Goal: Communication & Community: Answer question/provide support

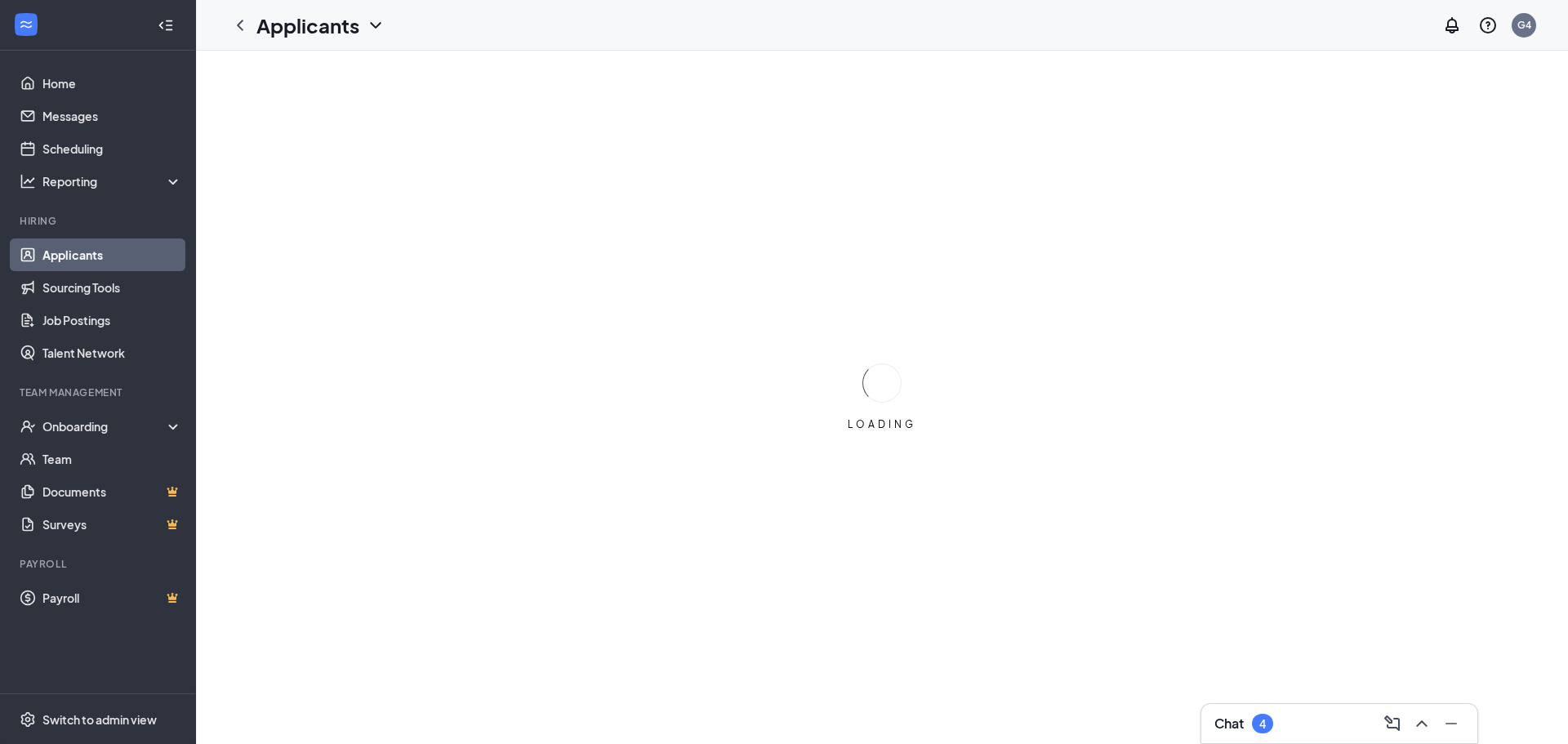
click at [1296, 726] on div "Chat 4" at bounding box center [1339, 724] width 249 height 26
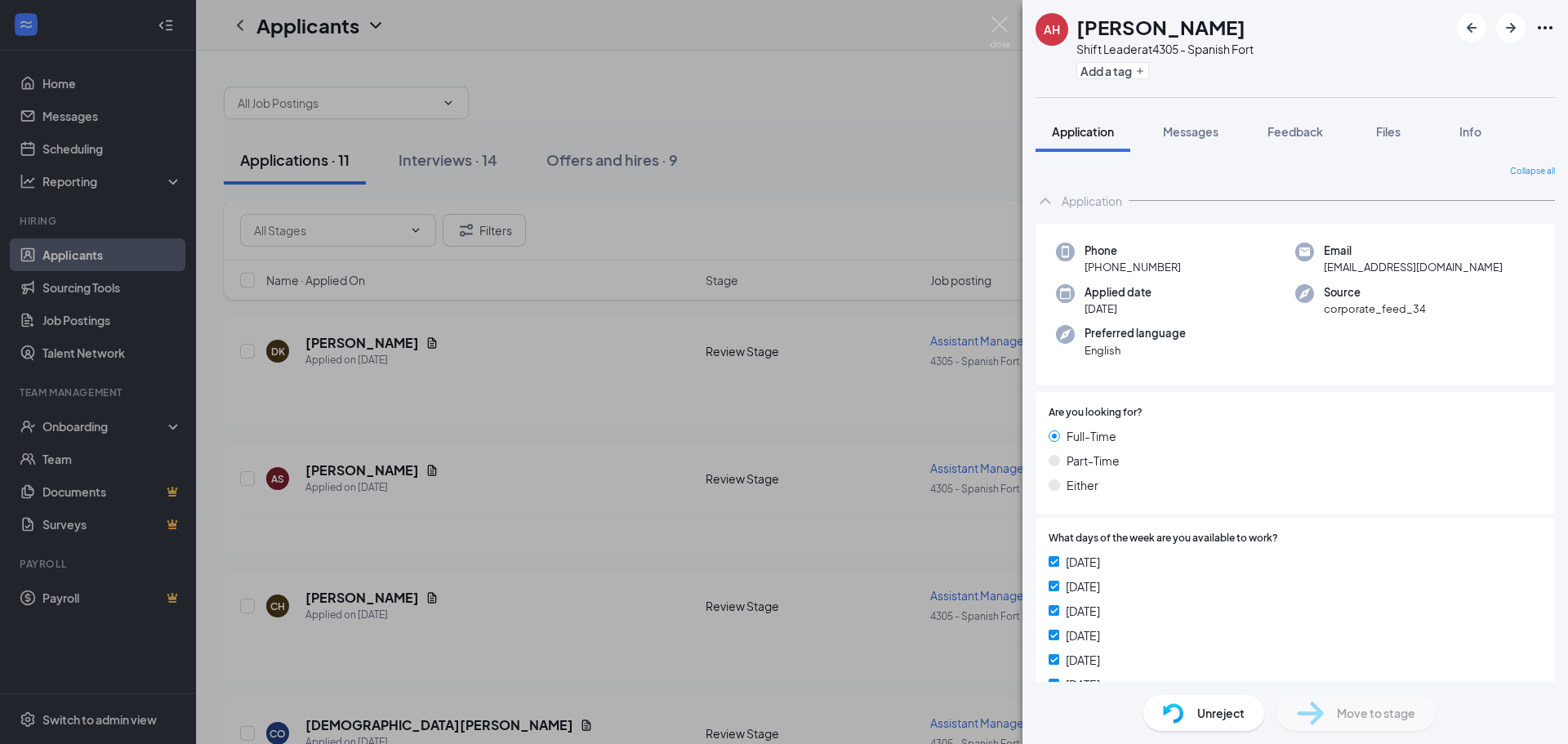
click at [925, 179] on div "[PERSON_NAME] Shift Leader at 4305 - Spanish Fort Add a tag Application Message…" at bounding box center [784, 372] width 1568 height 744
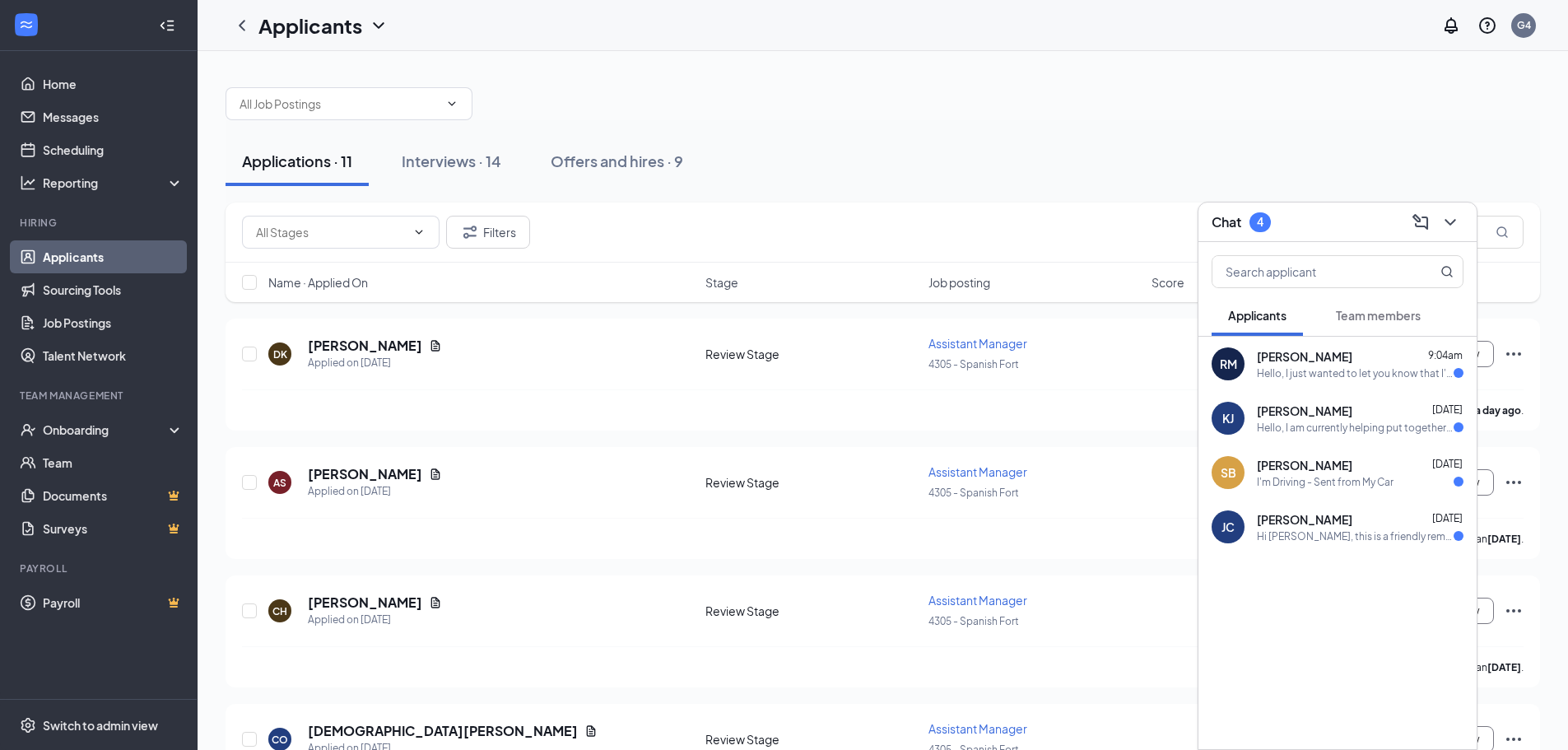
click at [1350, 509] on div "[PERSON_NAME] [PERSON_NAME] [DATE] Hi [PERSON_NAME], this is a friendly reminde…" at bounding box center [1337, 528] width 279 height 54
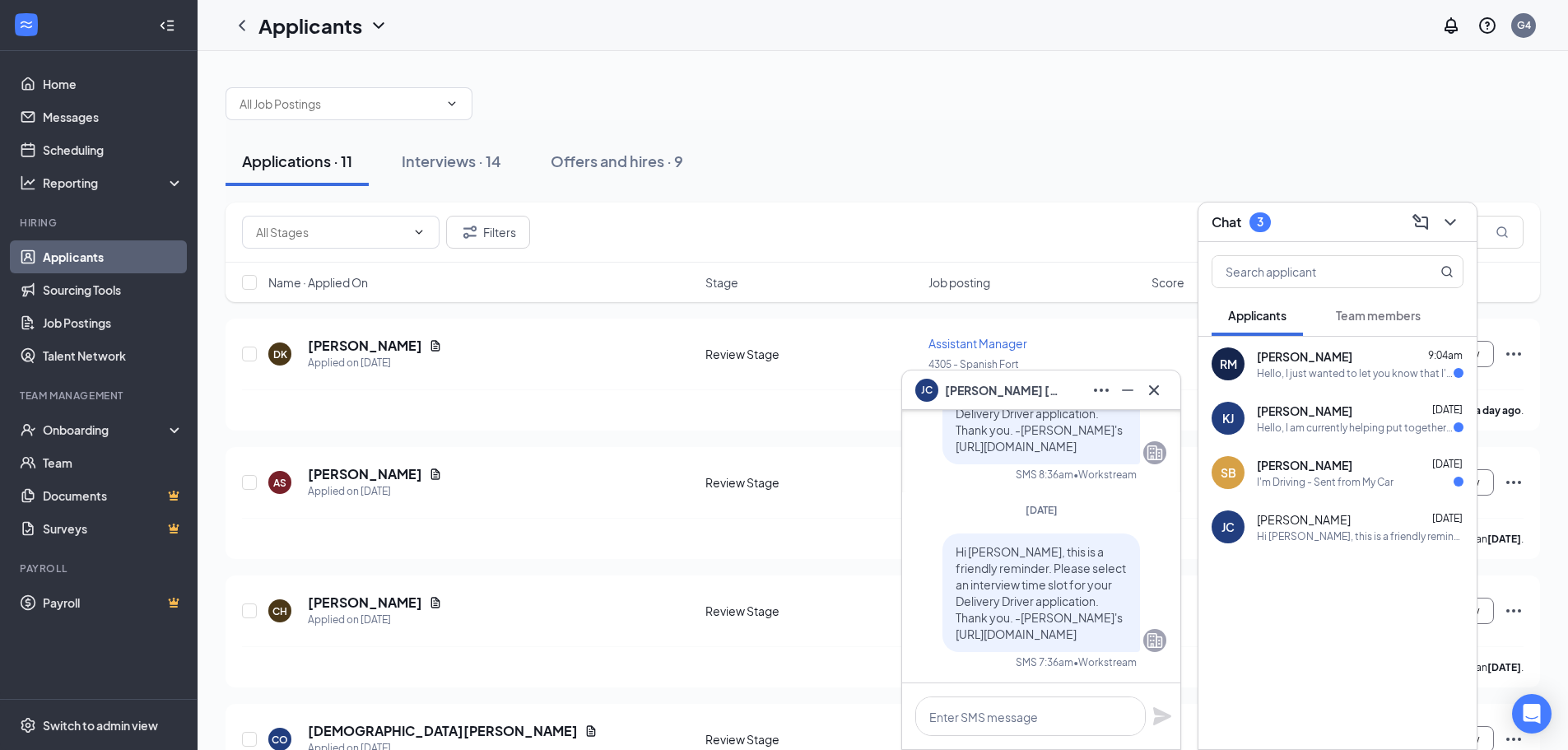
click at [1160, 391] on icon "Cross" at bounding box center [1153, 391] width 19 height 19
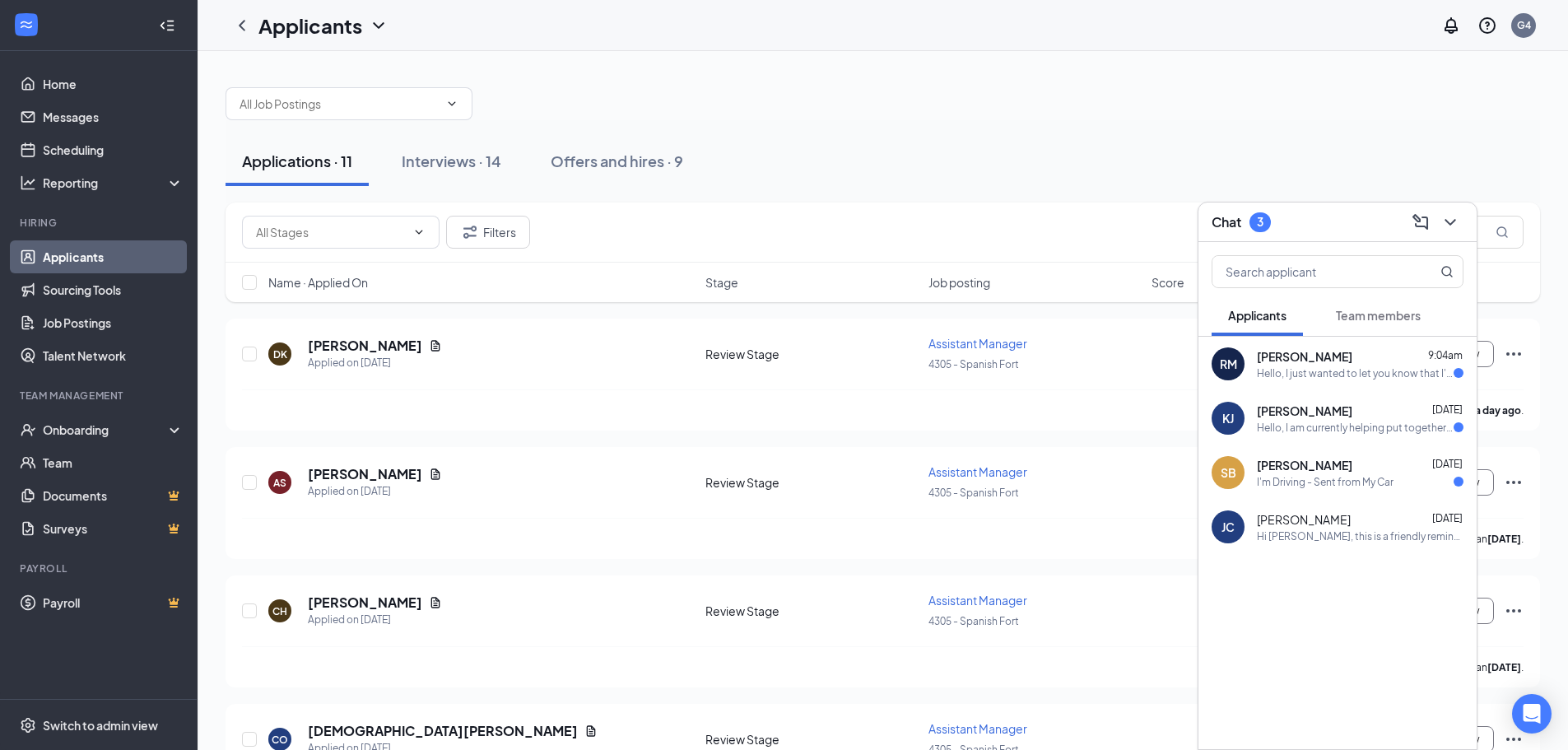
click at [1413, 475] on div "I'm Driving - Sent from My Car" at bounding box center [1360, 482] width 207 height 14
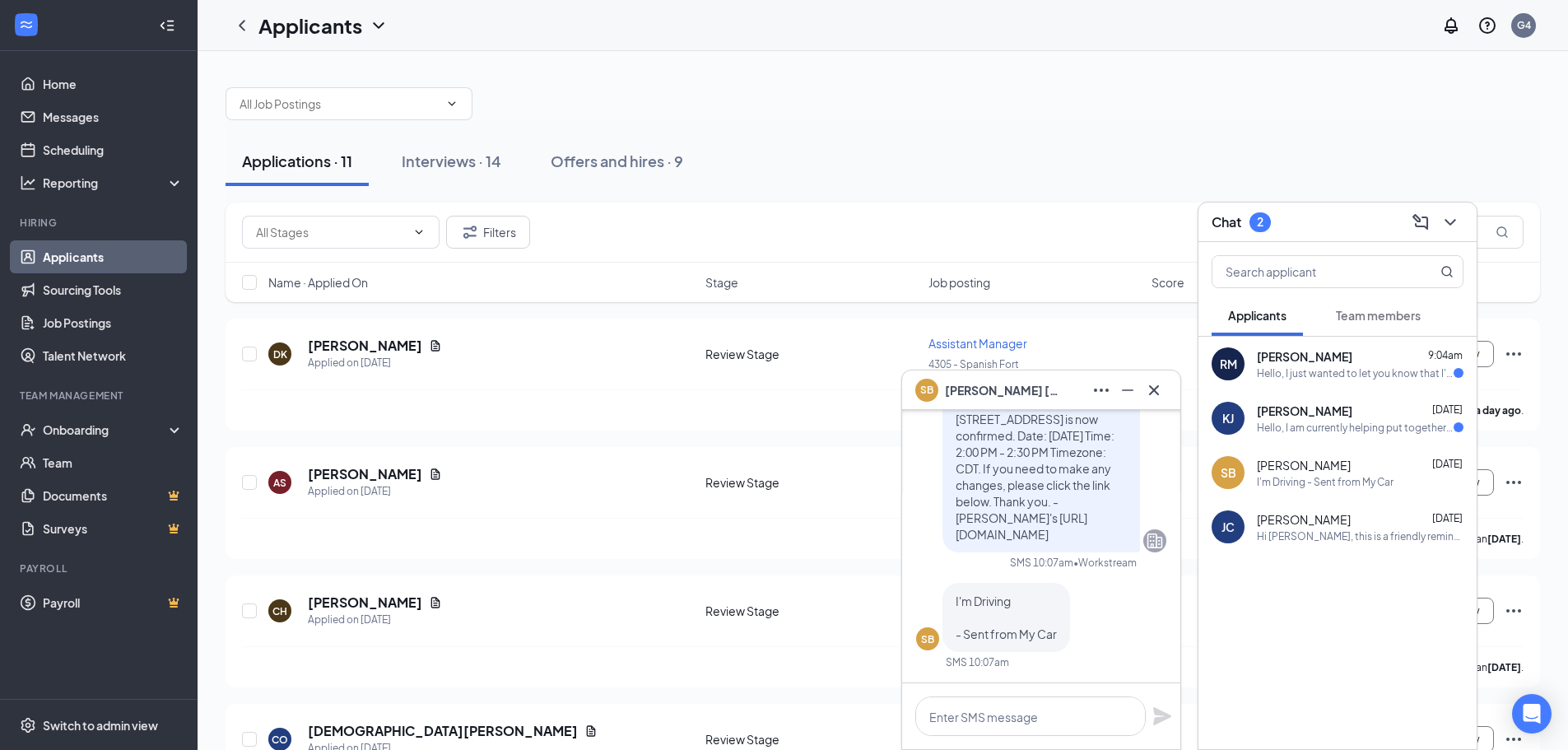
click at [1393, 410] on div "[PERSON_NAME] [DATE]" at bounding box center [1360, 411] width 207 height 17
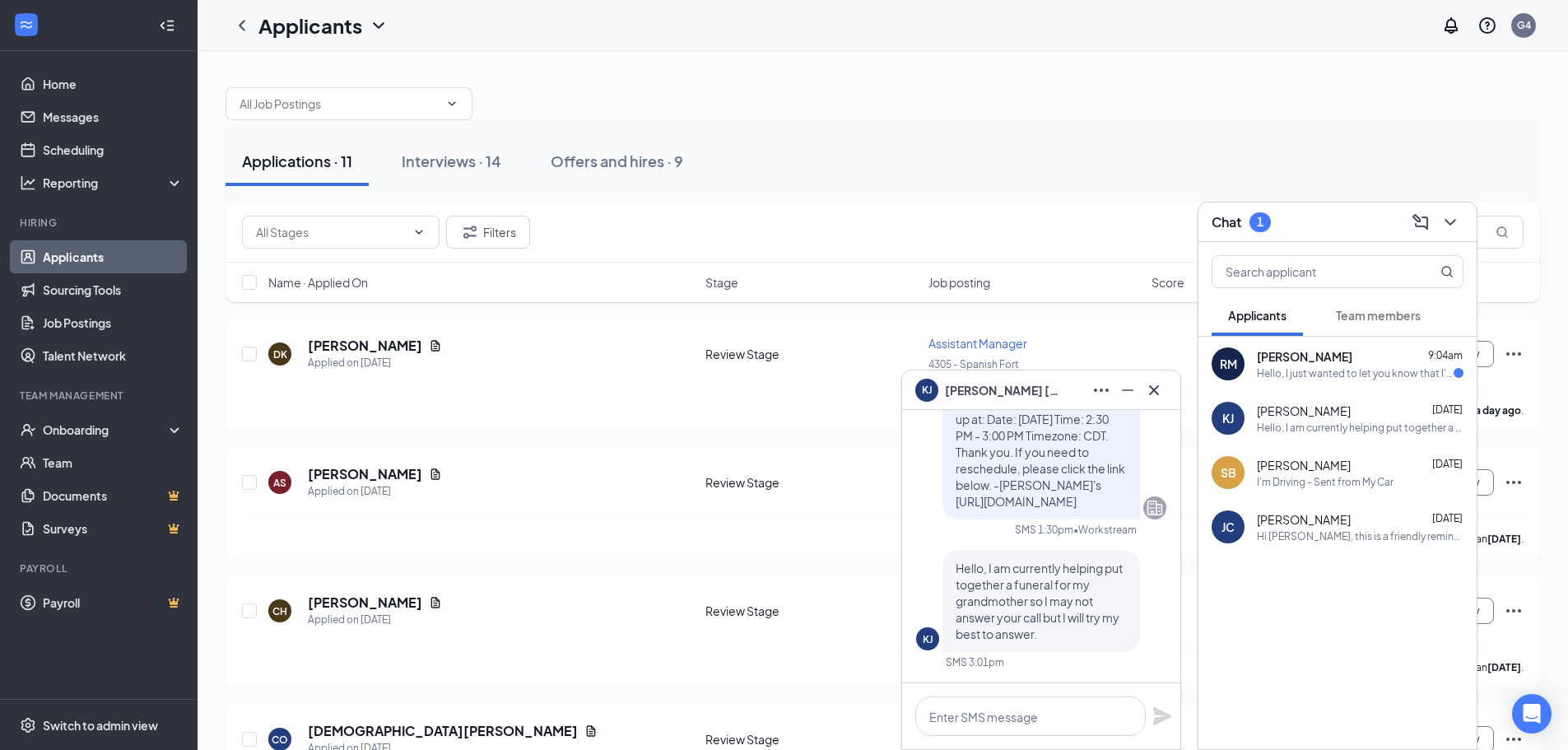
click at [1371, 380] on div "Hello, I just wanted to let you know that I've accepted another job offer and w…" at bounding box center [1355, 373] width 197 height 14
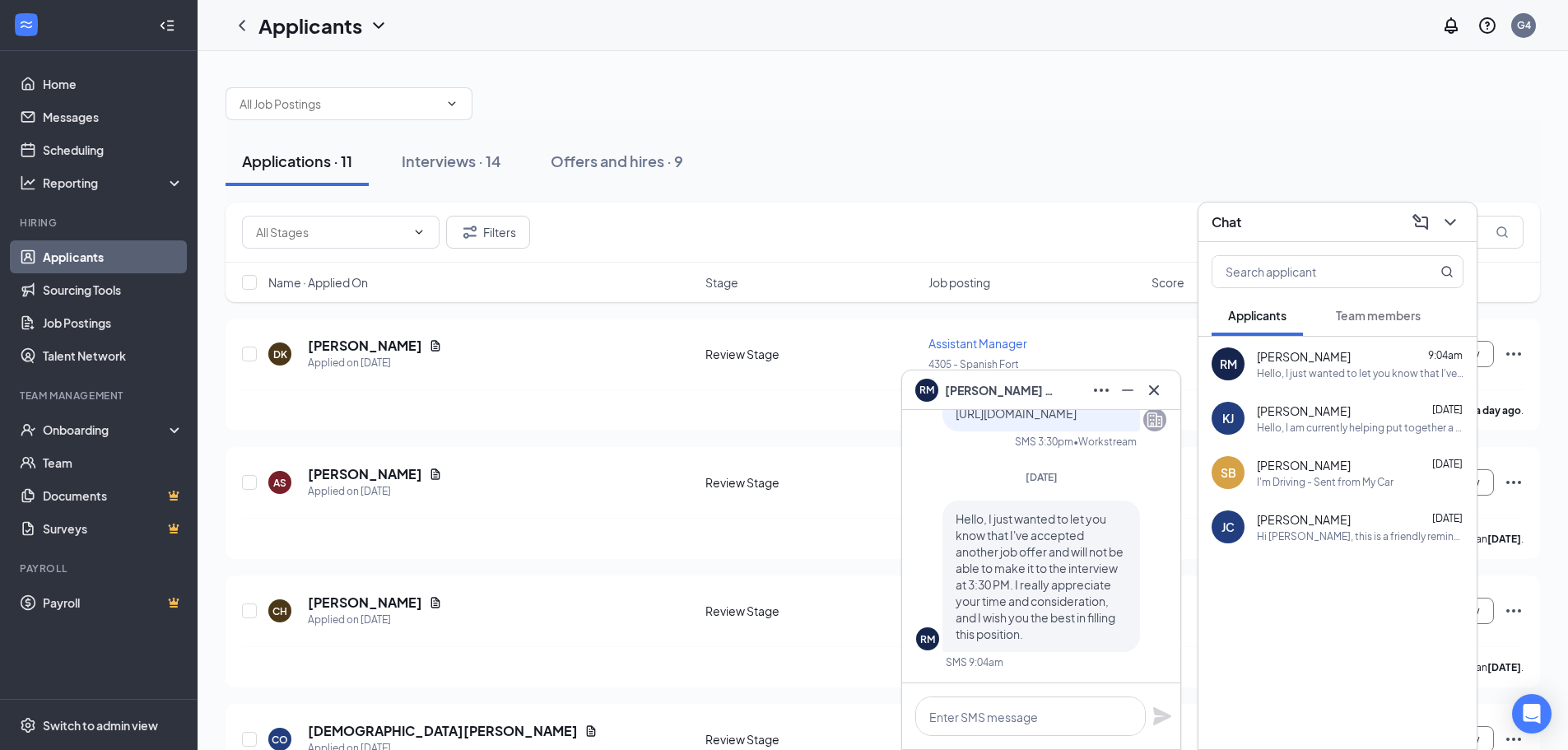
click at [733, 203] on div "Filters" at bounding box center [883, 233] width 1315 height 60
click at [1349, 237] on div "Chat" at bounding box center [1337, 222] width 279 height 40
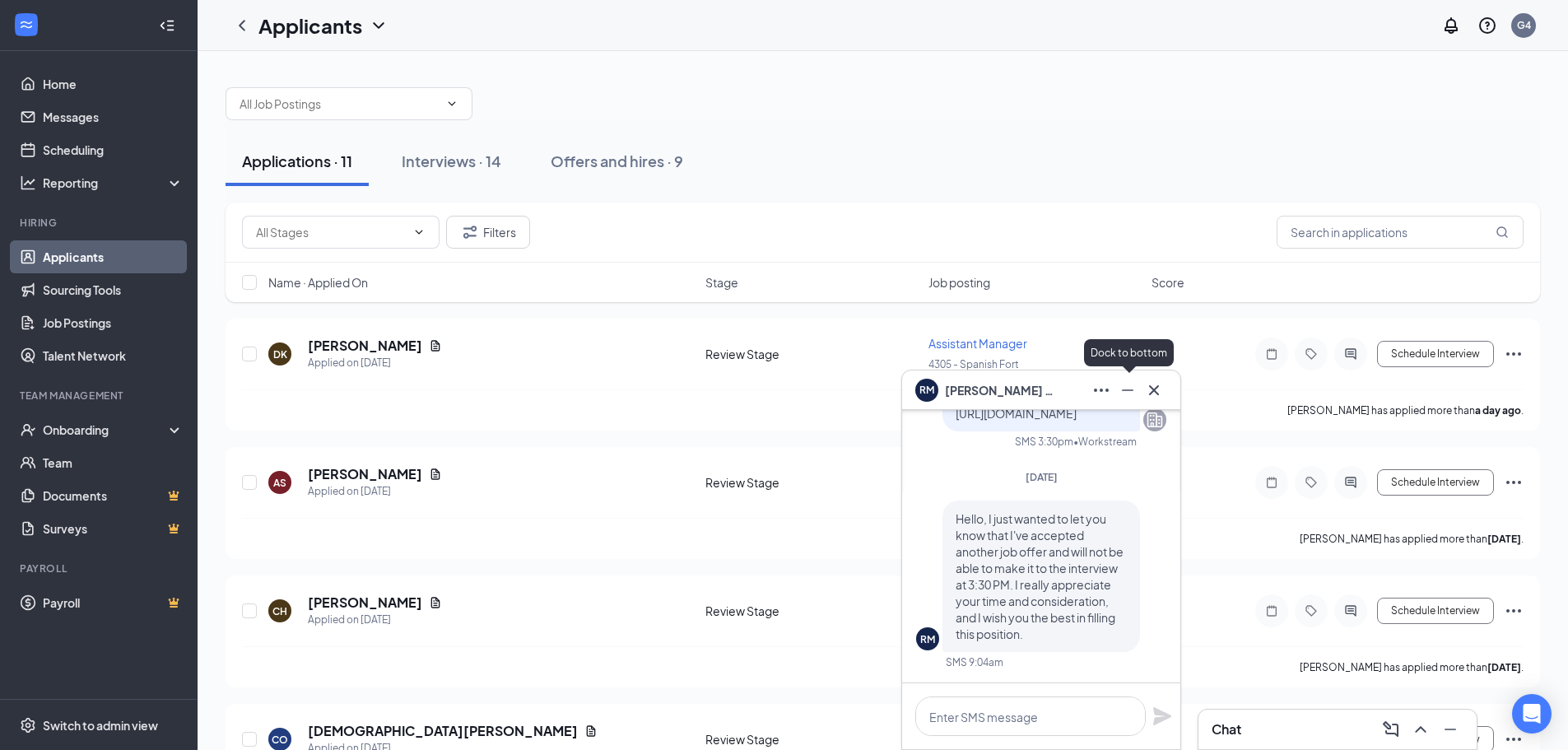
click at [1133, 392] on icon "Minimize" at bounding box center [1127, 391] width 19 height 19
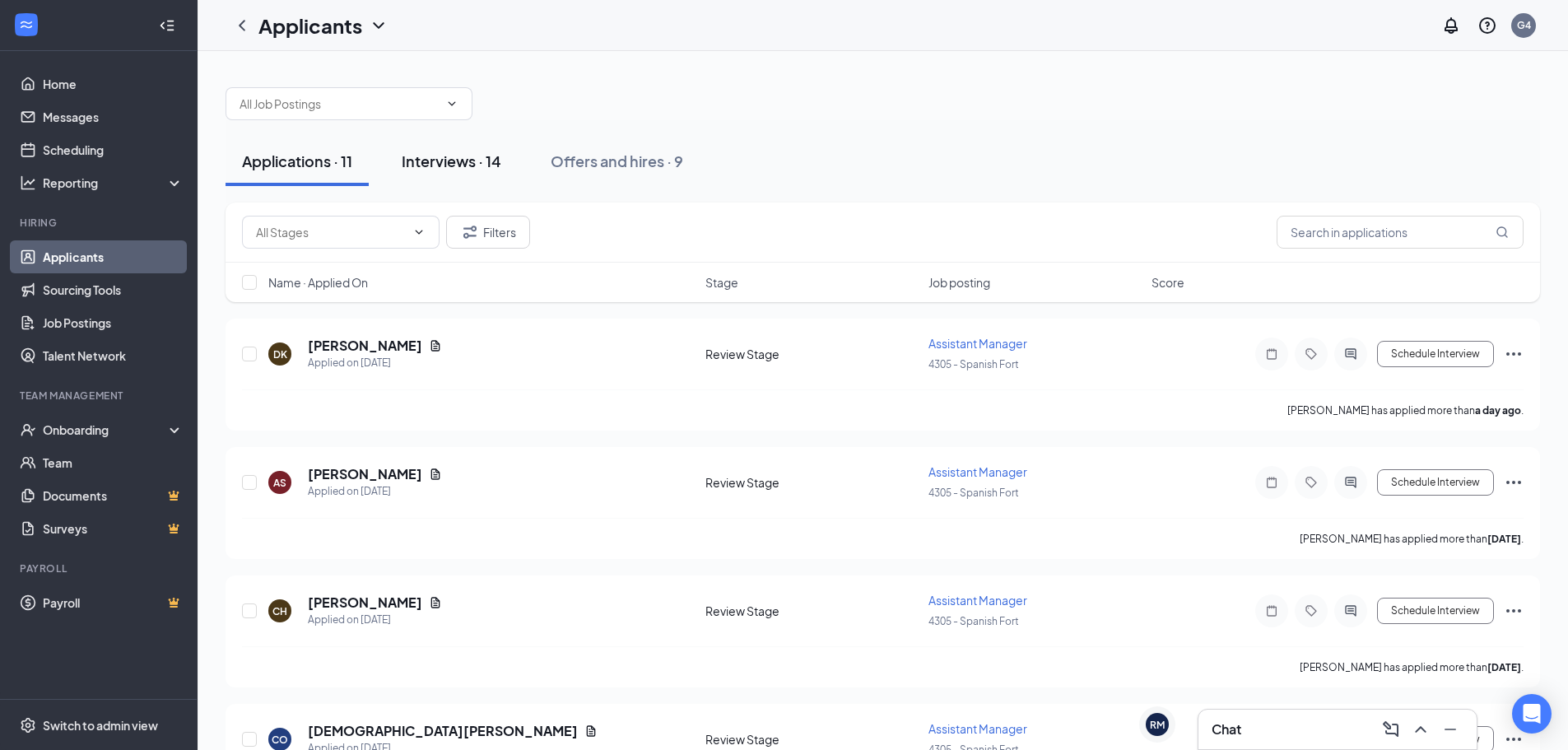
click at [466, 162] on div "Interviews · 14" at bounding box center [451, 160] width 100 height 20
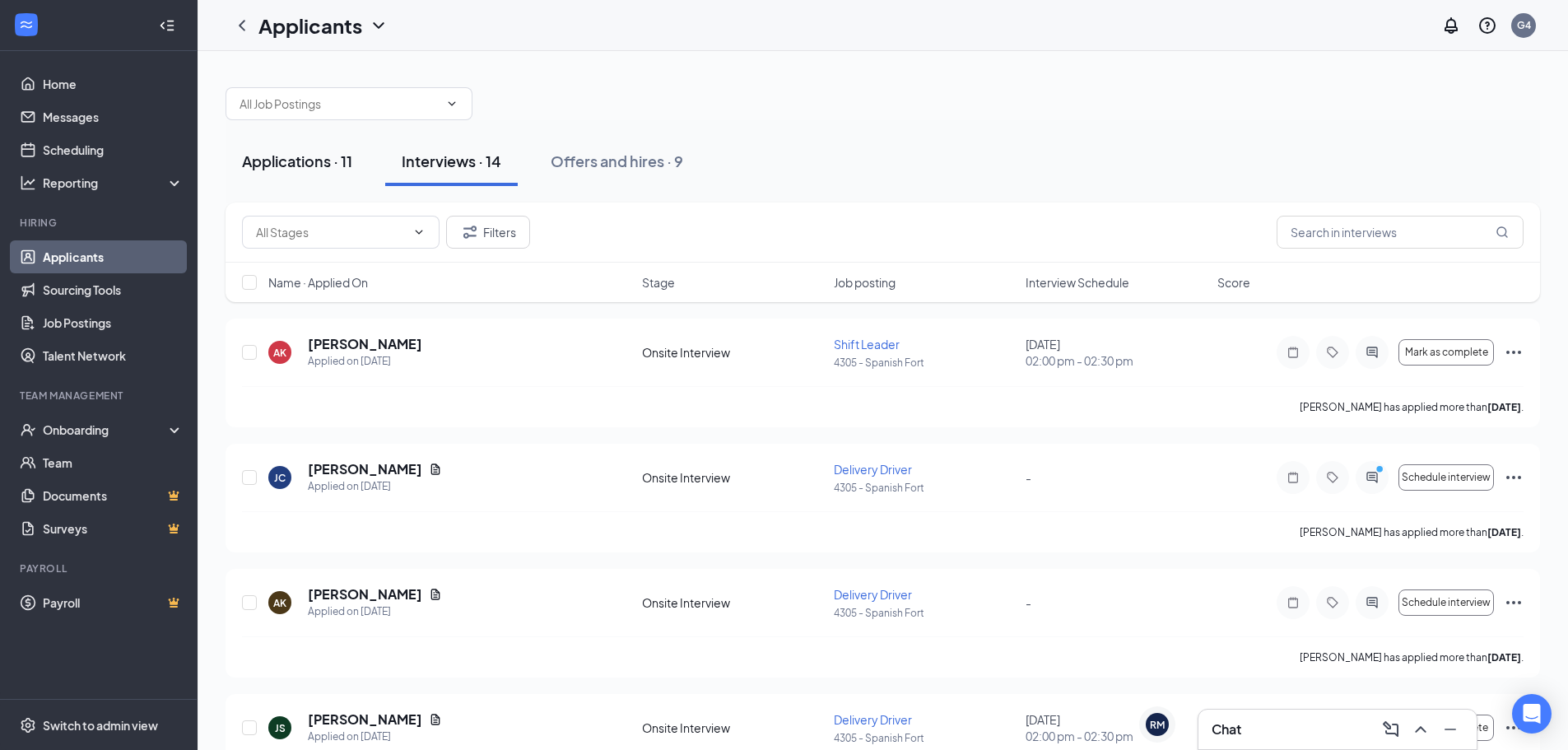
click at [315, 160] on div "Applications · 11" at bounding box center [297, 160] width 111 height 20
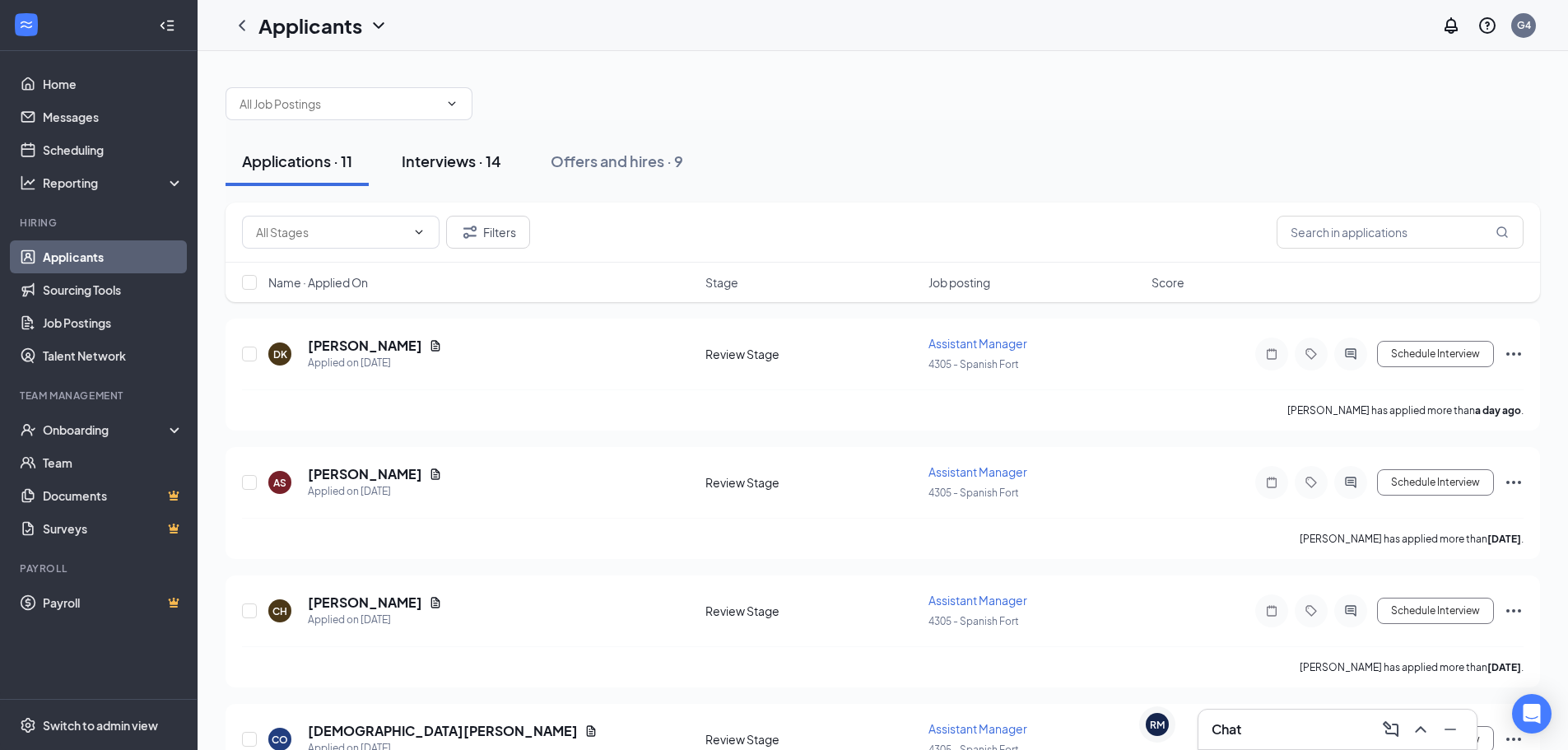
click at [501, 156] on div "Interviews · 14" at bounding box center [451, 160] width 100 height 20
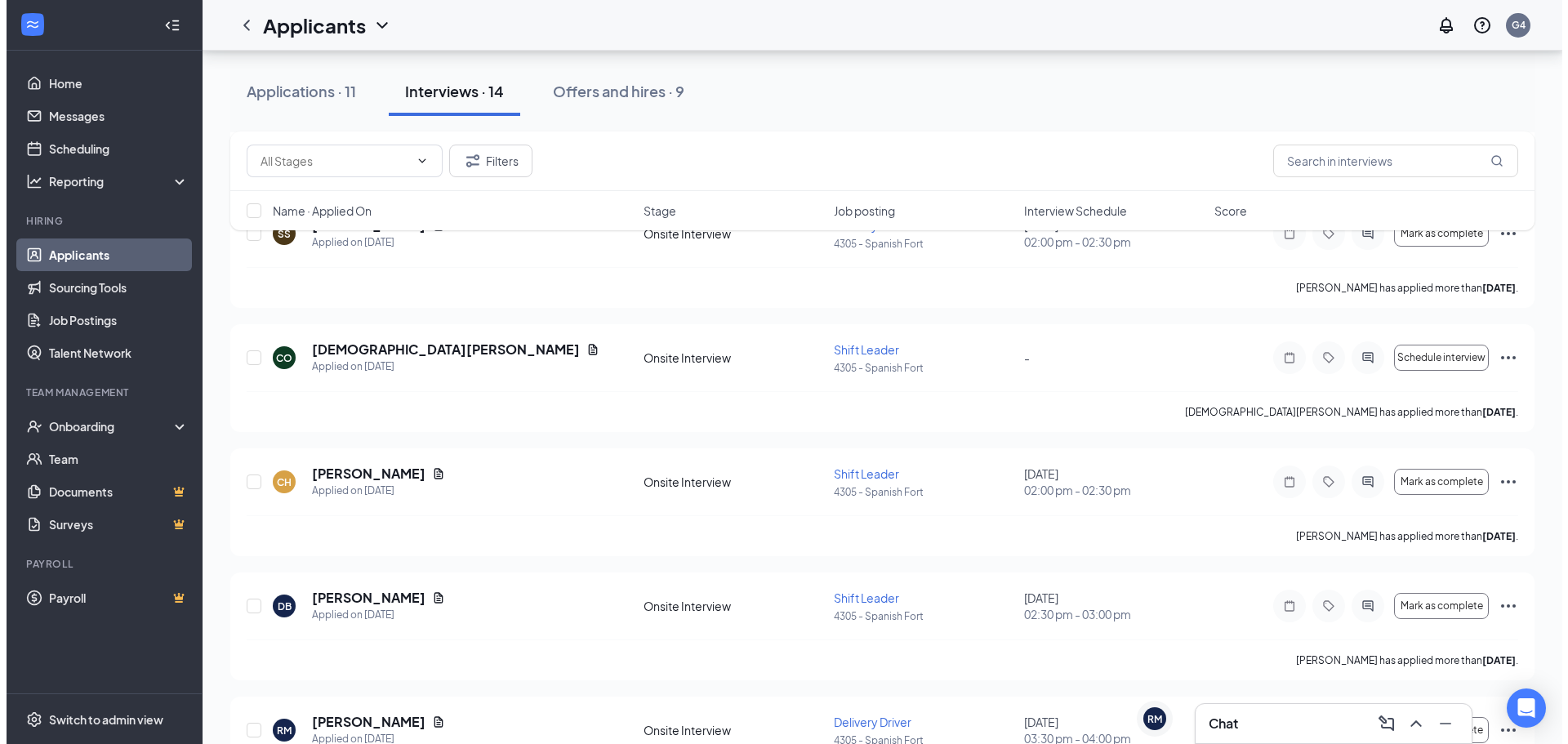
scroll to position [1314, 0]
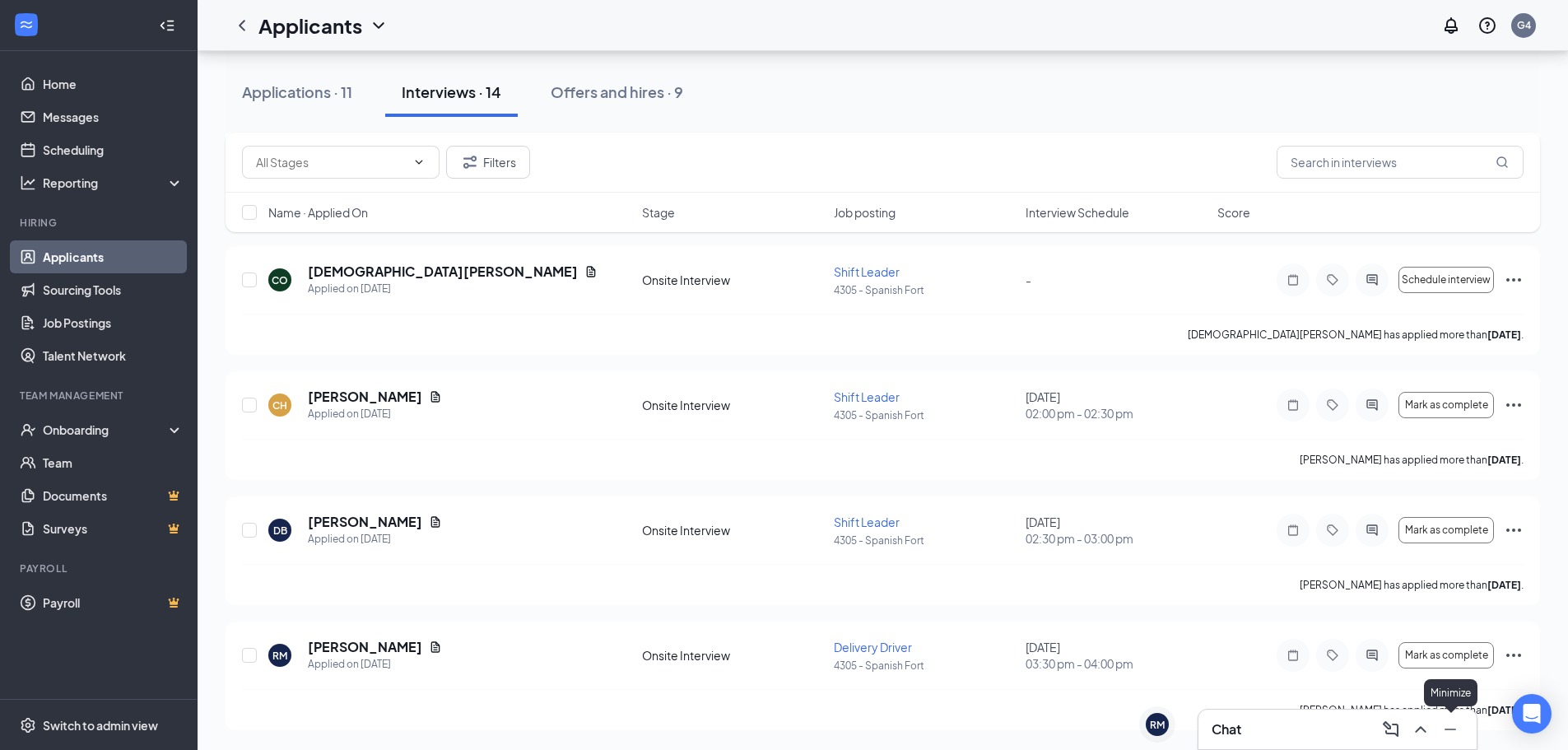
click at [1450, 731] on icon "Minimize" at bounding box center [1451, 730] width 19 height 19
click at [1377, 656] on icon "ActiveChat" at bounding box center [1371, 655] width 11 height 11
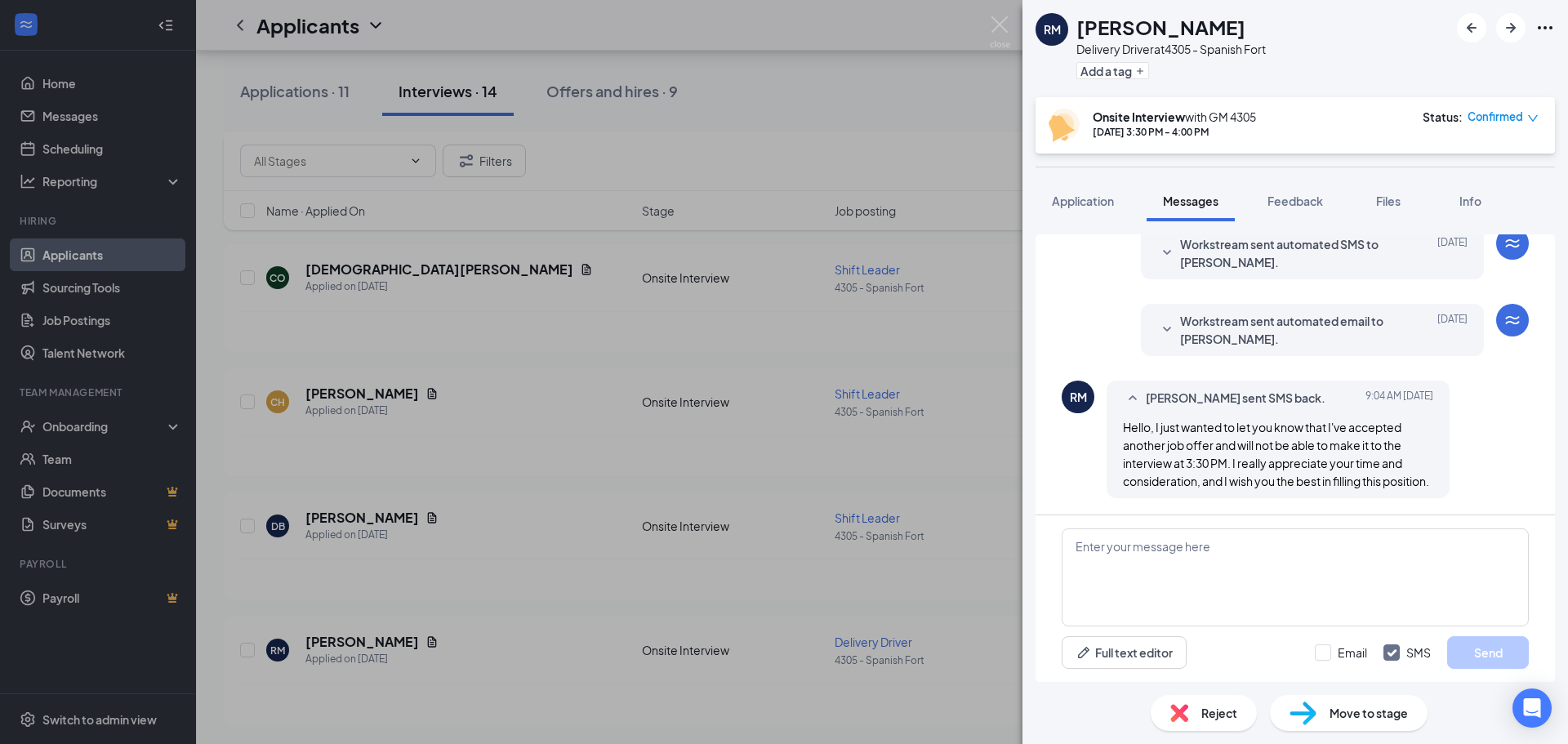
scroll to position [664, 0]
click at [1262, 556] on textarea at bounding box center [1294, 578] width 467 height 98
type textarea "No problem. Good luck on your future endeavors!"
click at [1477, 659] on button "Send" at bounding box center [1487, 652] width 82 height 33
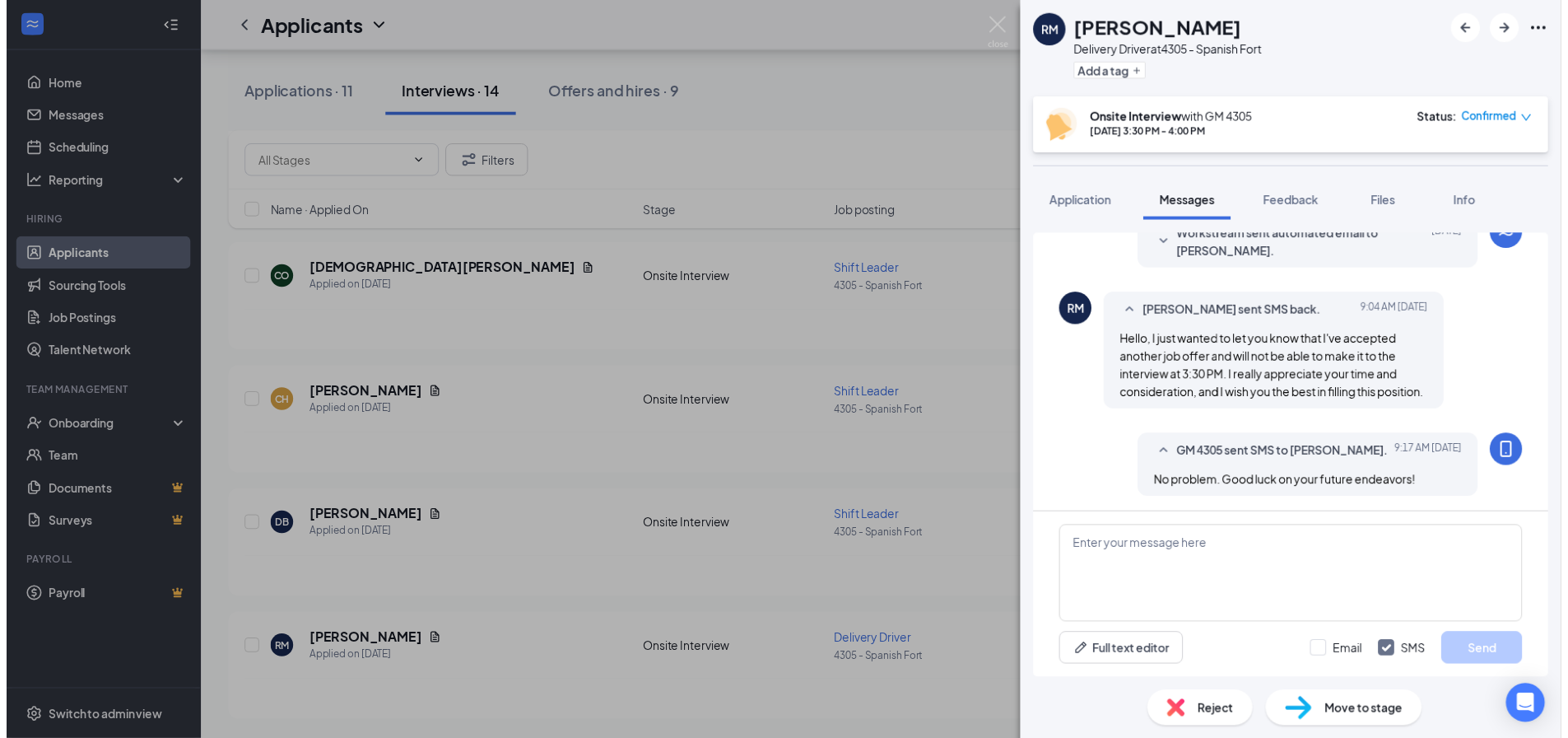
scroll to position [758, 0]
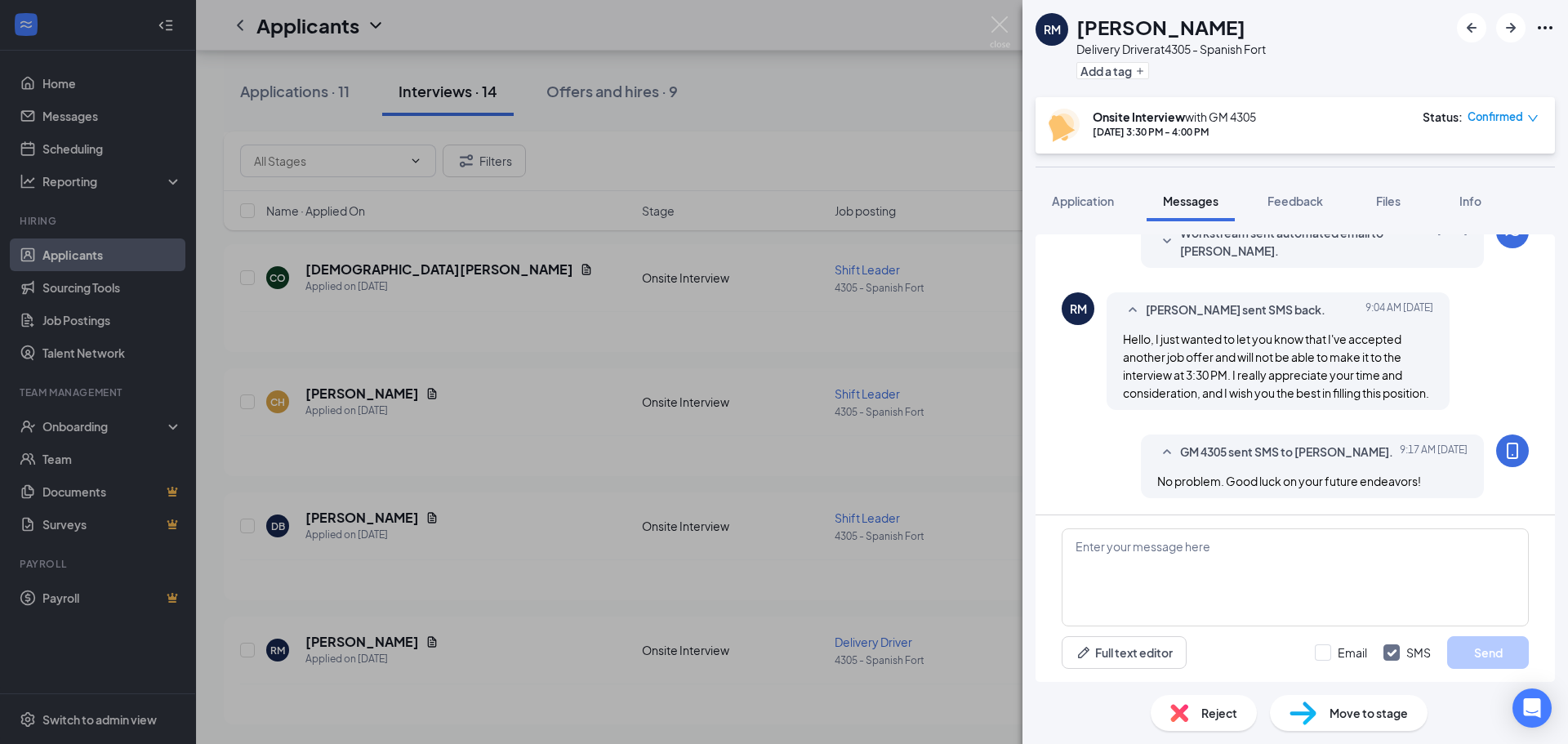
click at [951, 117] on div "RM [PERSON_NAME] Delivery Driver at 4305 - Spanish Fort Add a tag Onsite Interv…" at bounding box center [784, 372] width 1568 height 744
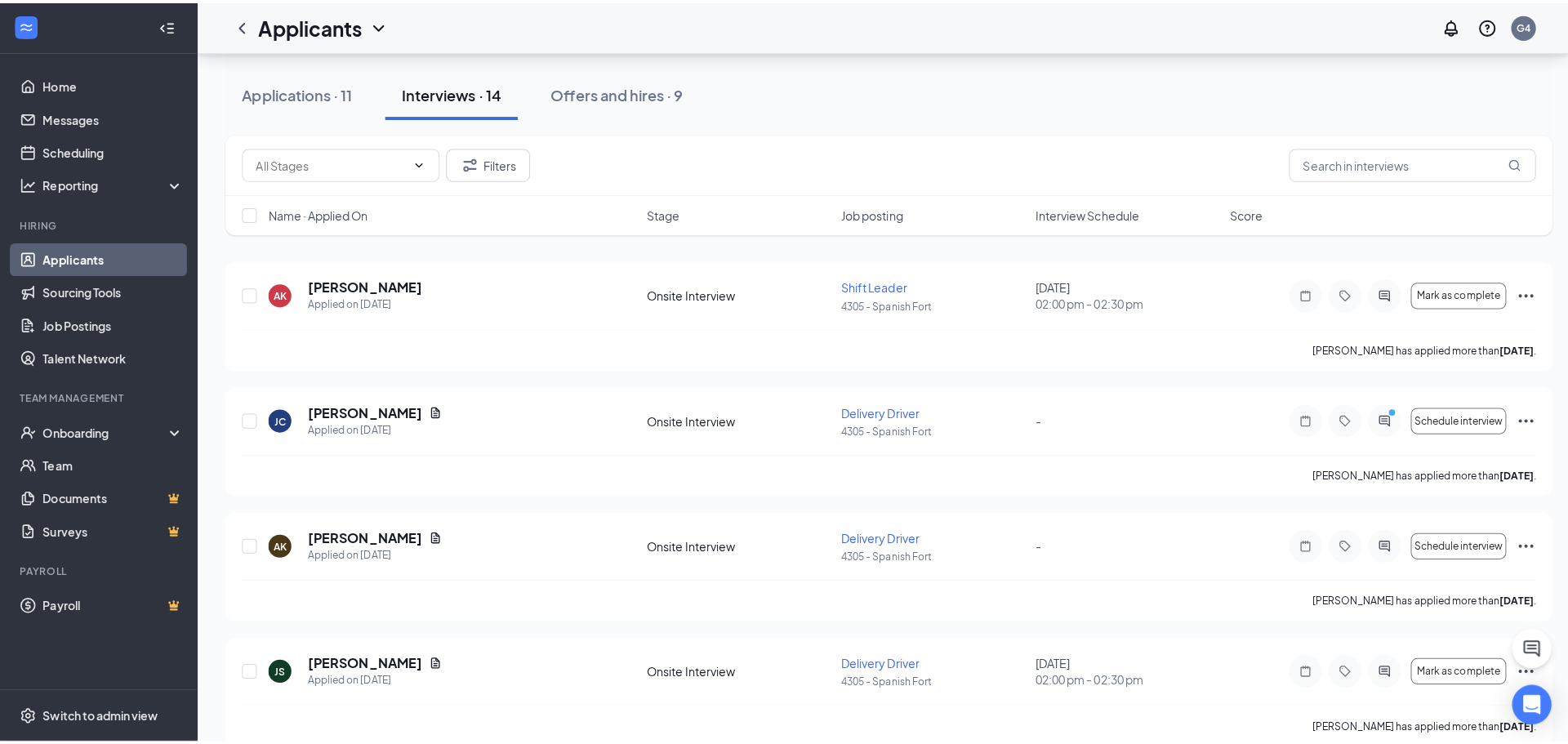
scroll to position [7, 0]
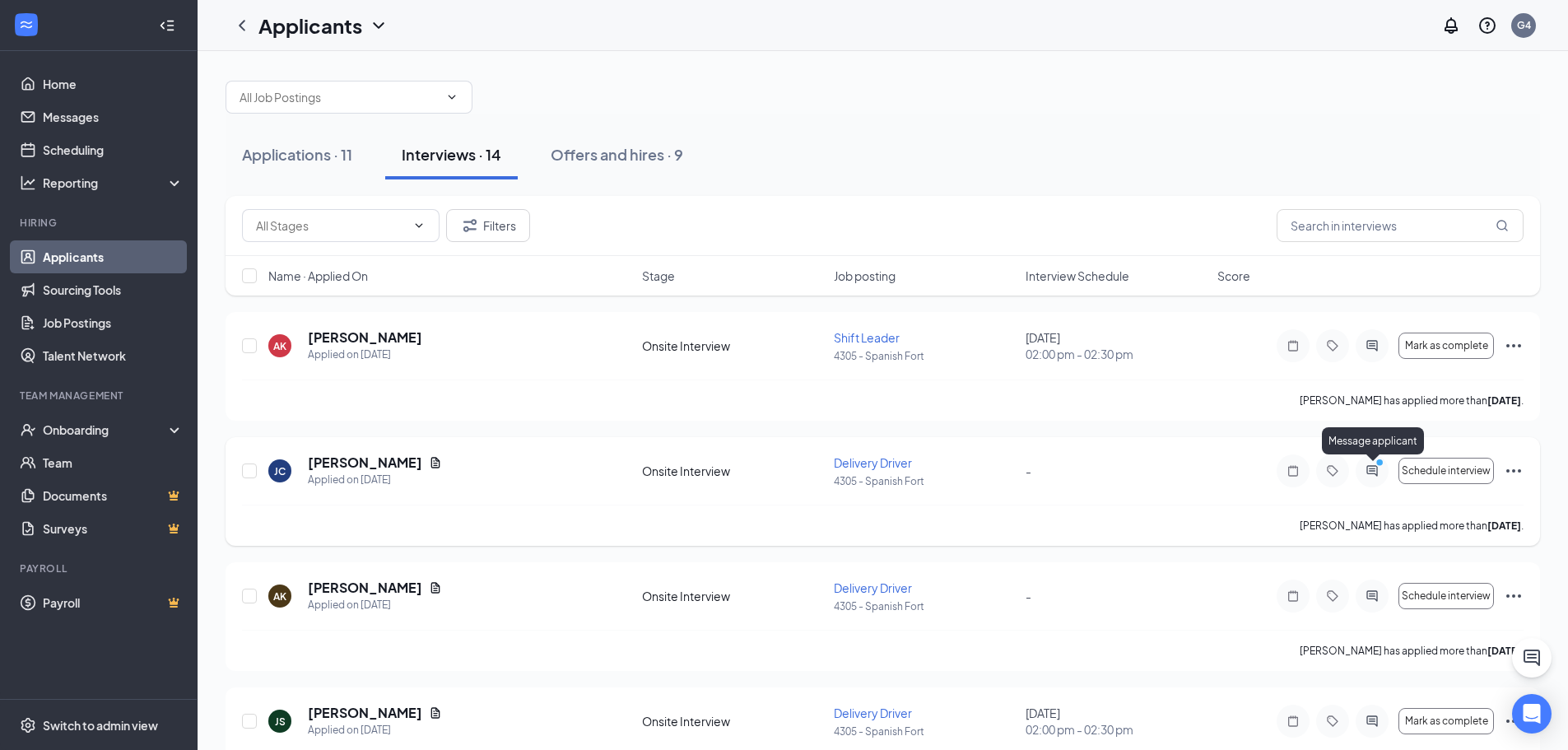
click at [1365, 461] on div at bounding box center [1372, 471] width 33 height 33
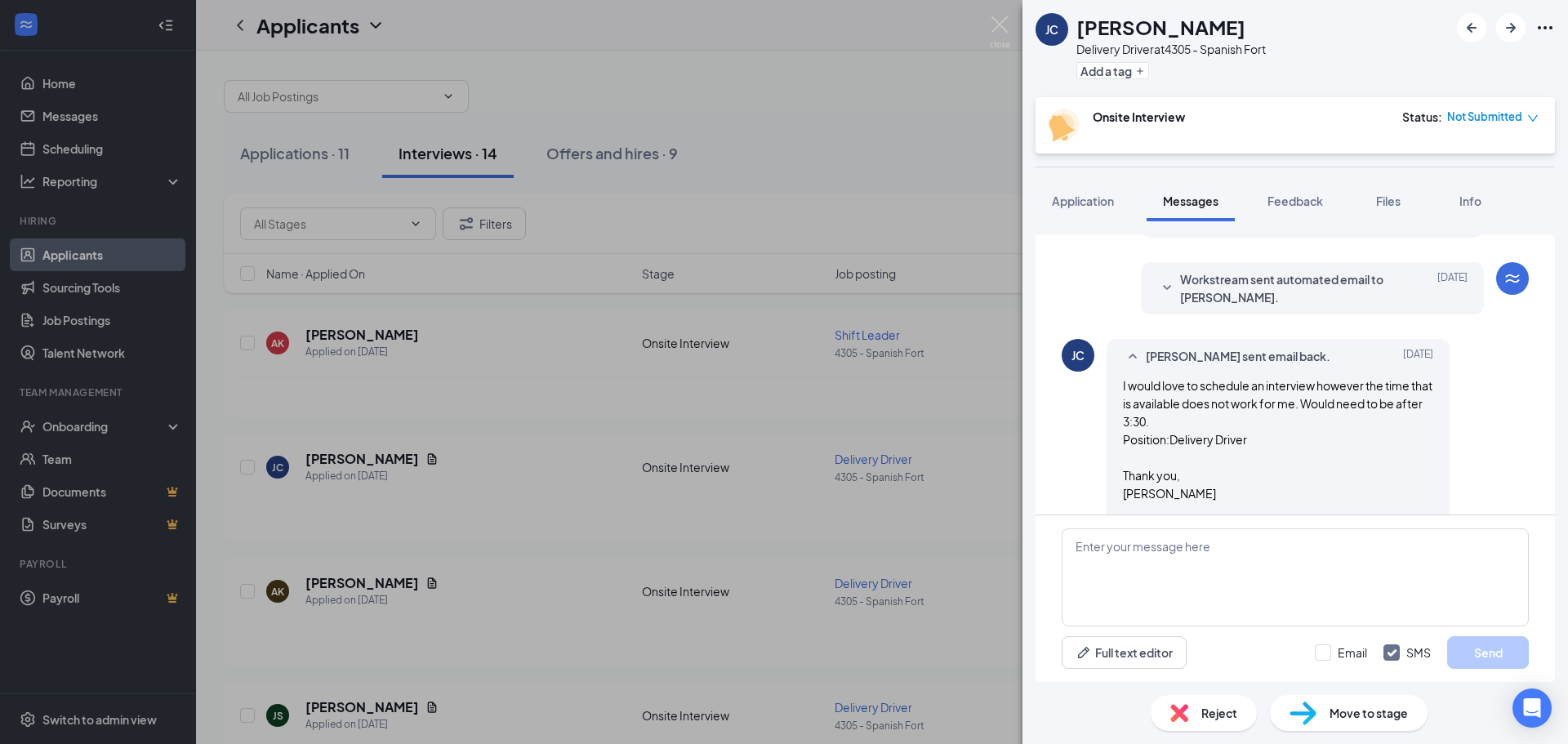
scroll to position [706, 0]
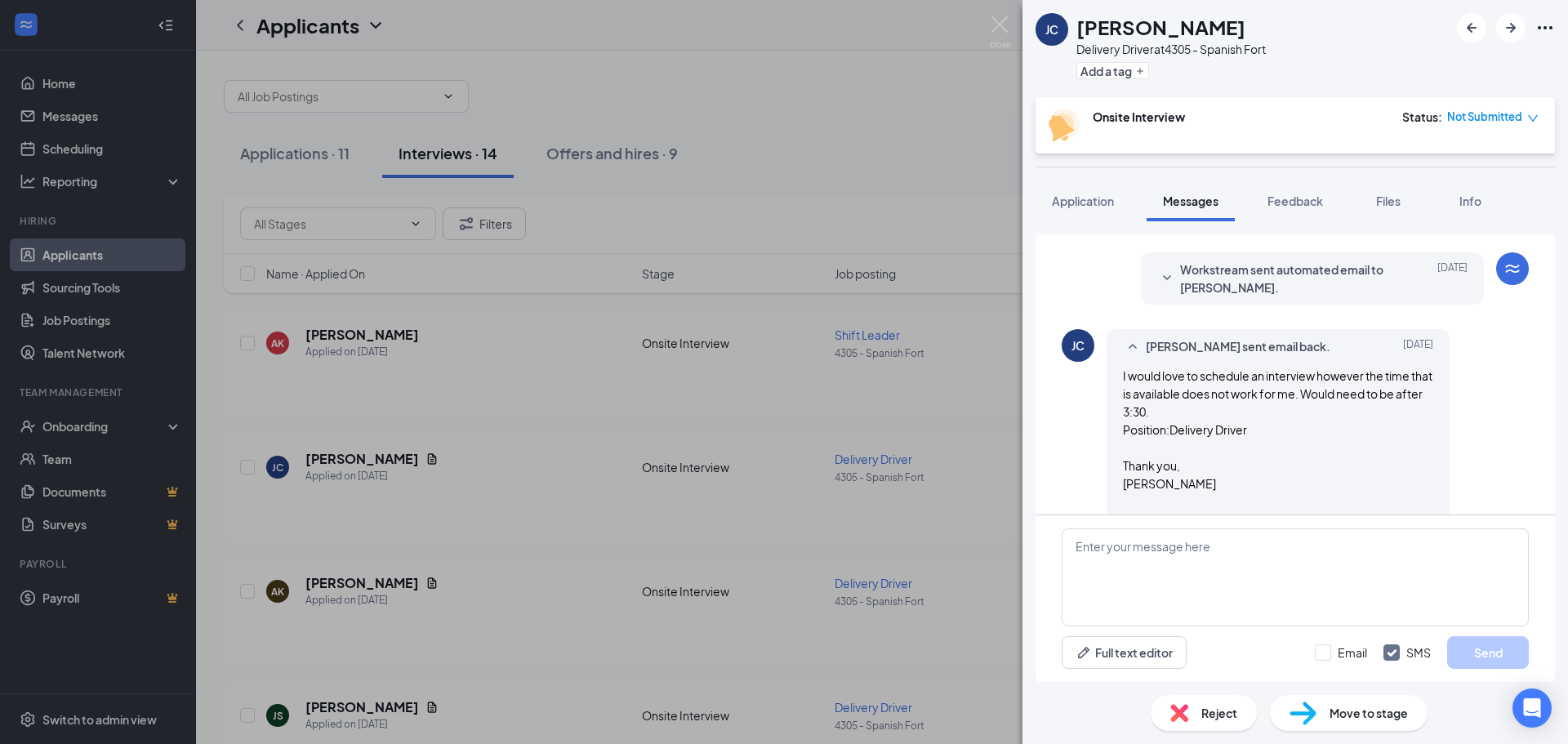
scroll to position [706, 0]
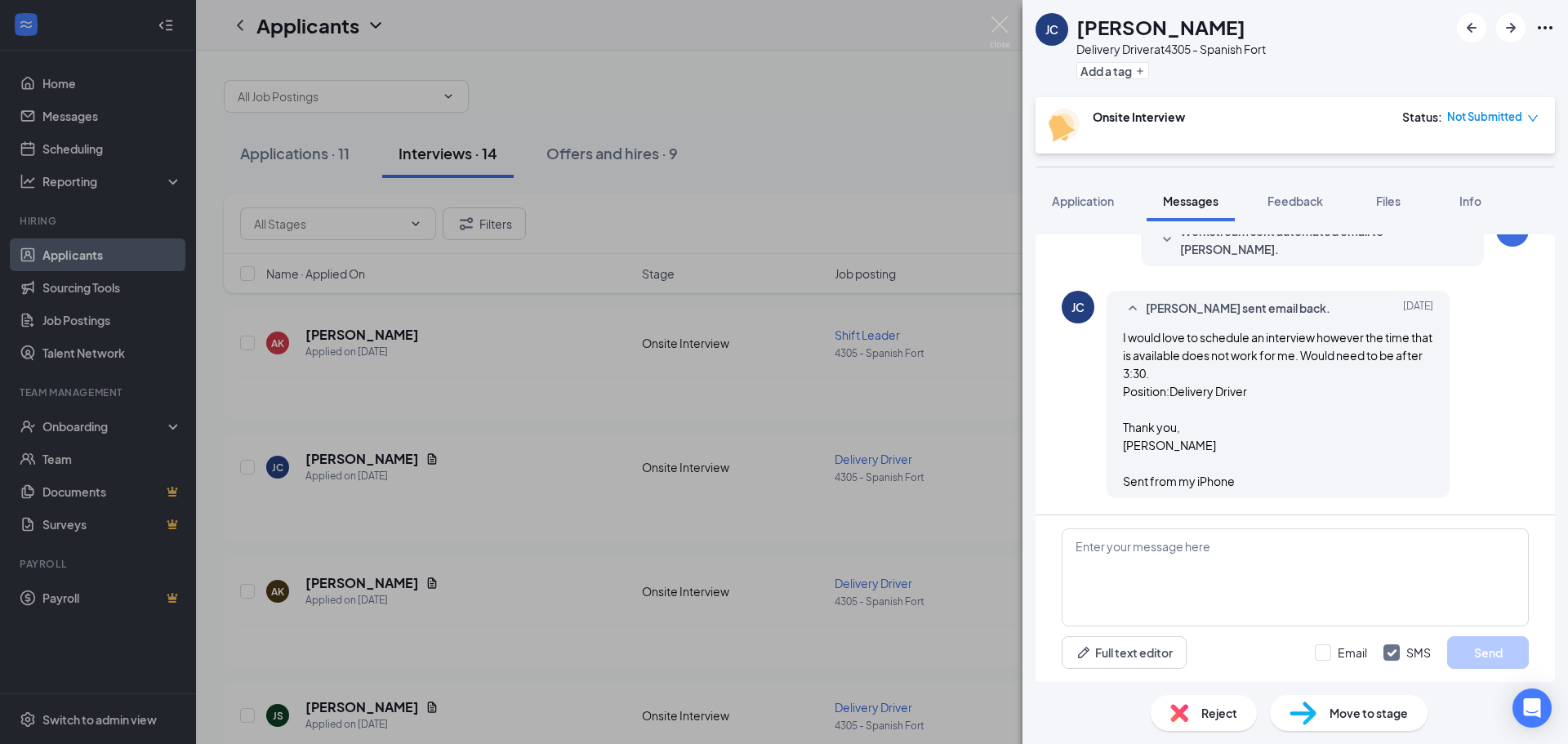
click at [994, 443] on div "[PERSON_NAME] [PERSON_NAME] Delivery Driver at 4305 - Spanish Fort Add a tag On…" at bounding box center [784, 372] width 1568 height 744
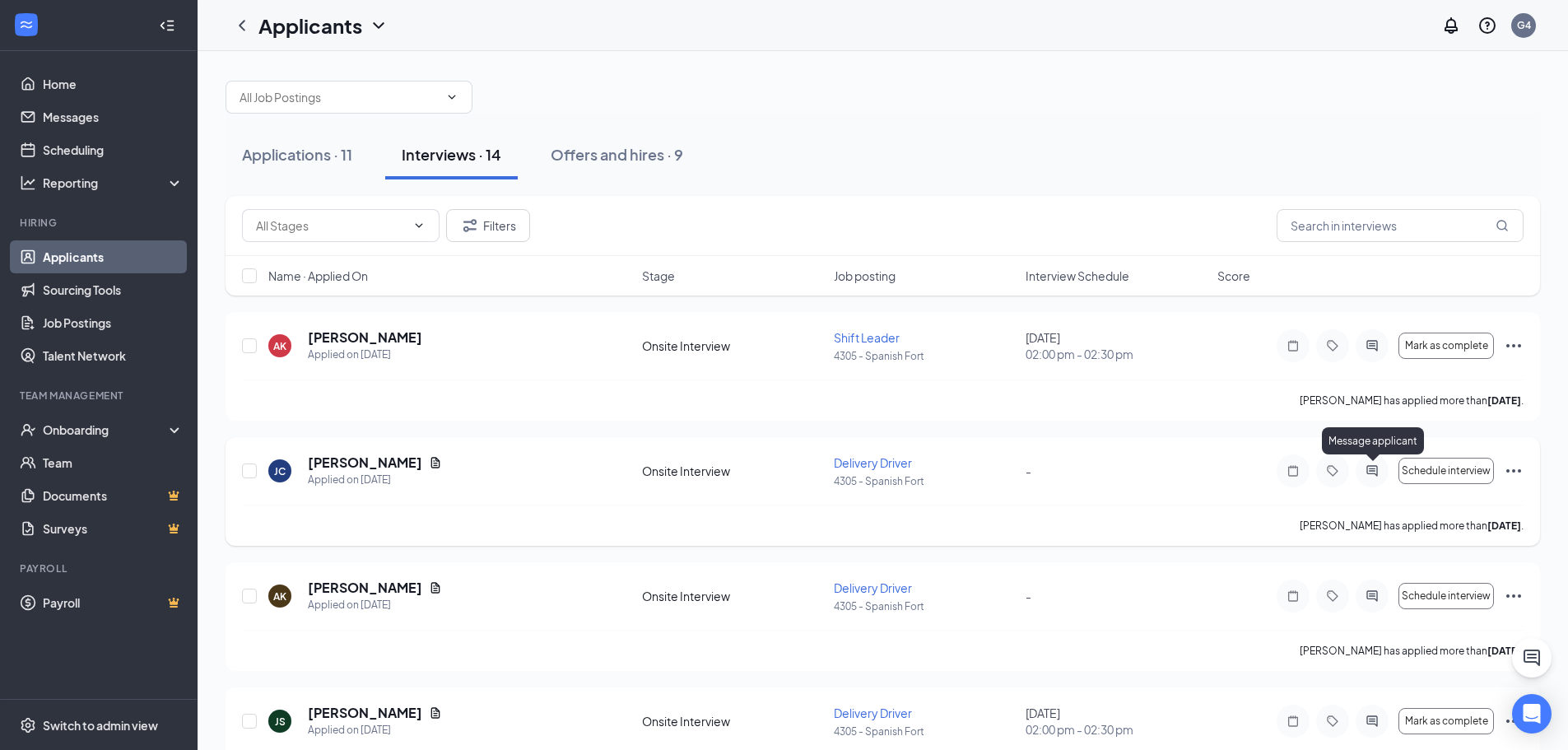
click at [1373, 465] on icon "ActiveChat" at bounding box center [1372, 471] width 19 height 14
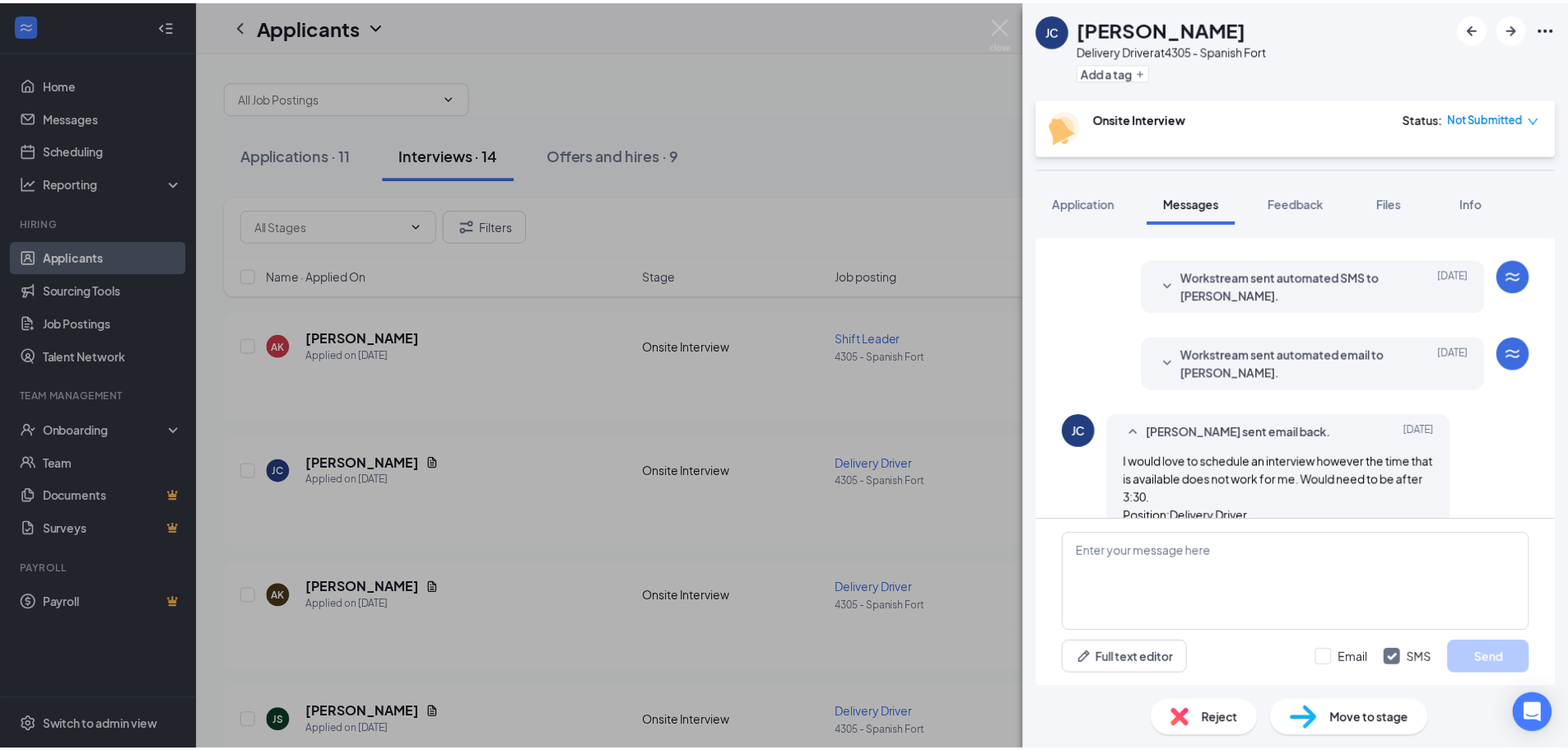
scroll to position [712, 0]
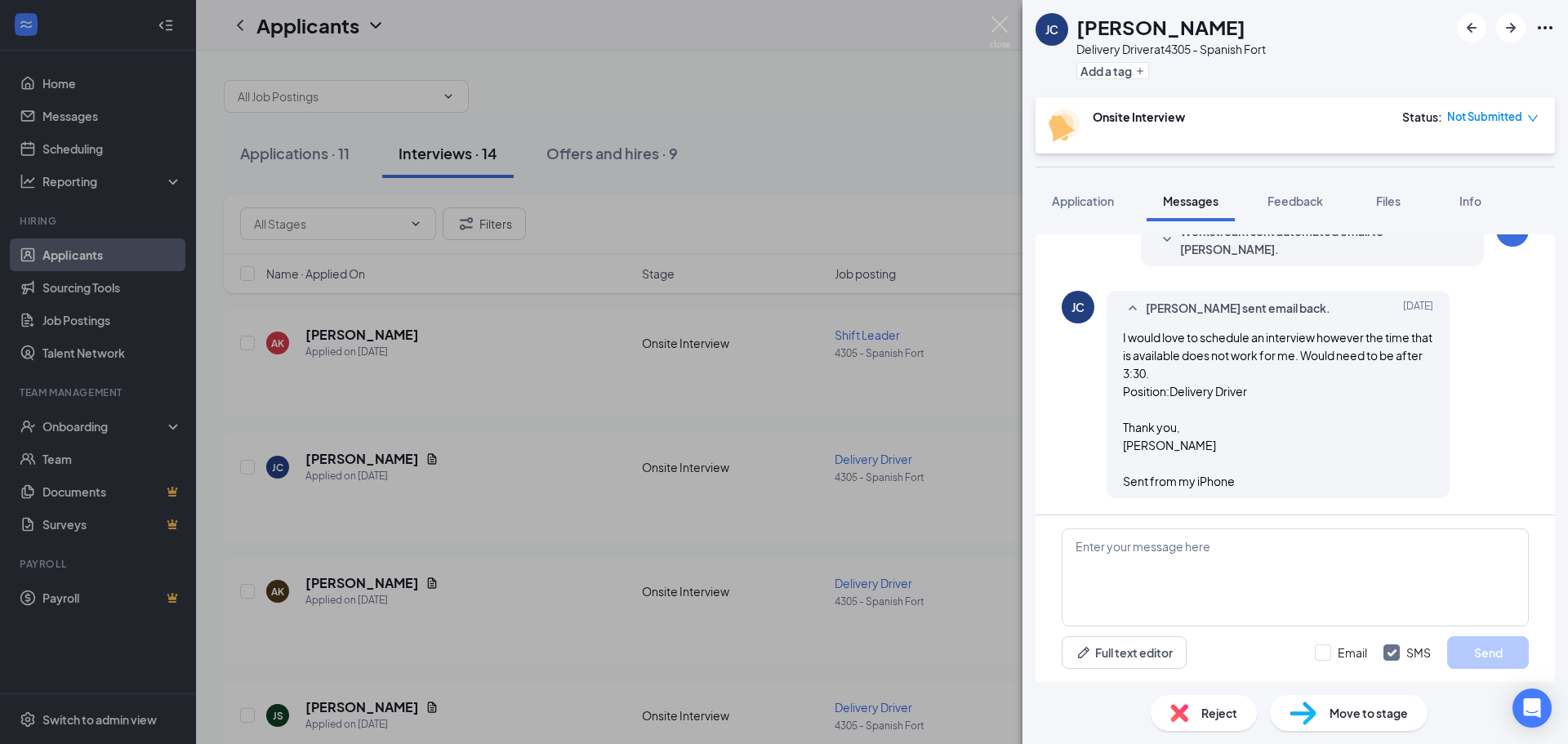
click at [964, 442] on div "[PERSON_NAME] [PERSON_NAME] Delivery Driver at 4305 - Spanish Fort Add a tag On…" at bounding box center [784, 372] width 1568 height 744
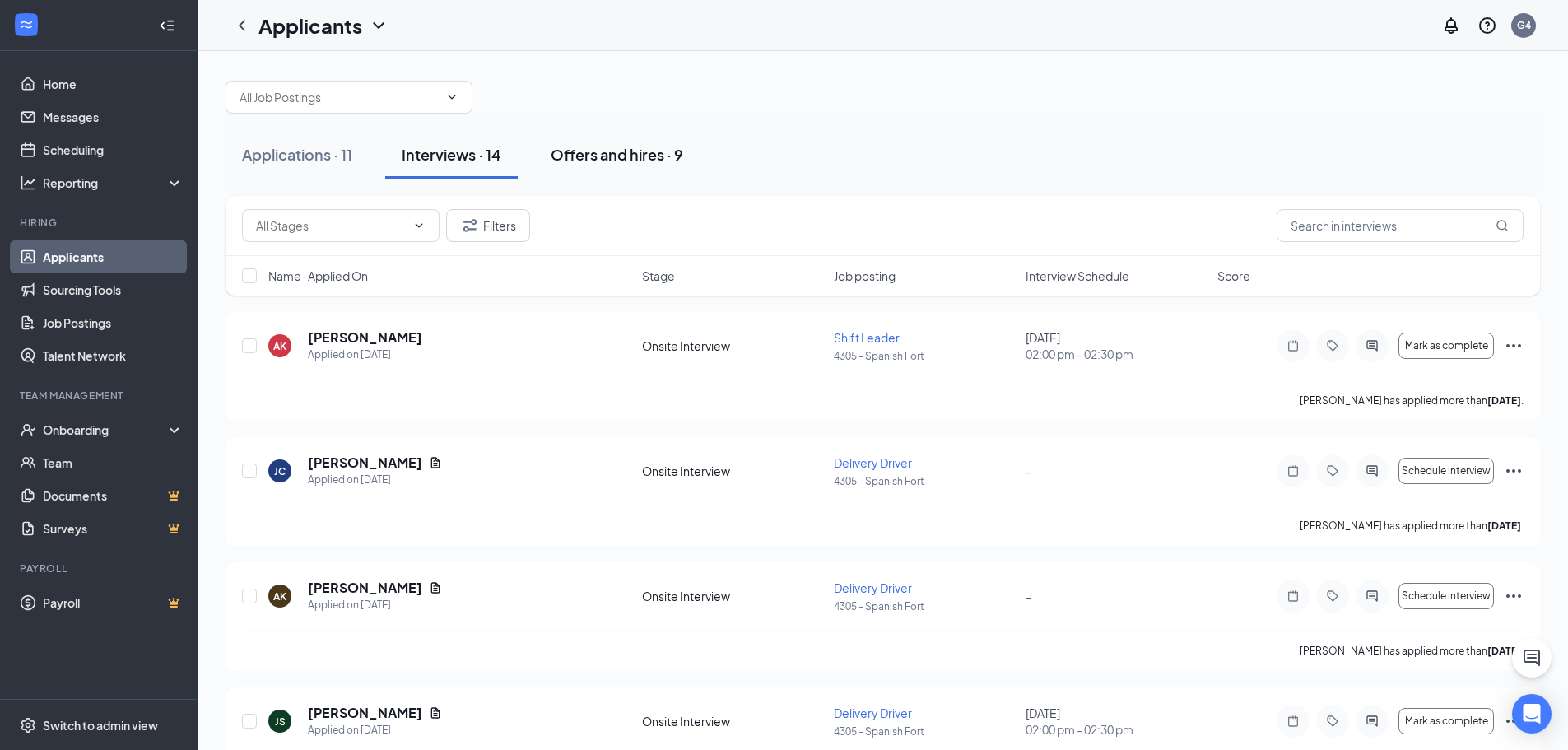
click at [571, 150] on div "Offers and hires · 9" at bounding box center [617, 153] width 133 height 20
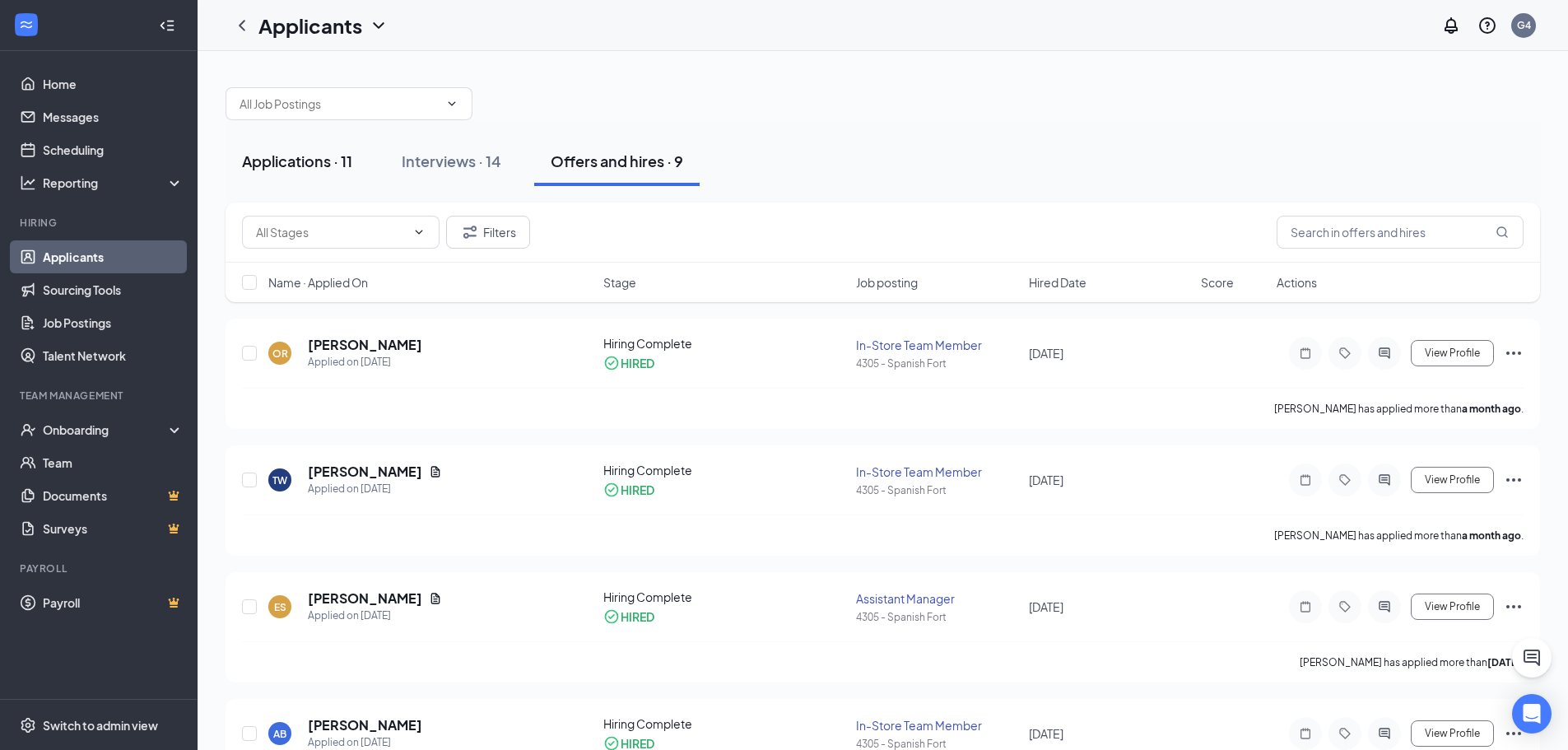
click at [346, 154] on div "Applications · 11" at bounding box center [297, 160] width 111 height 20
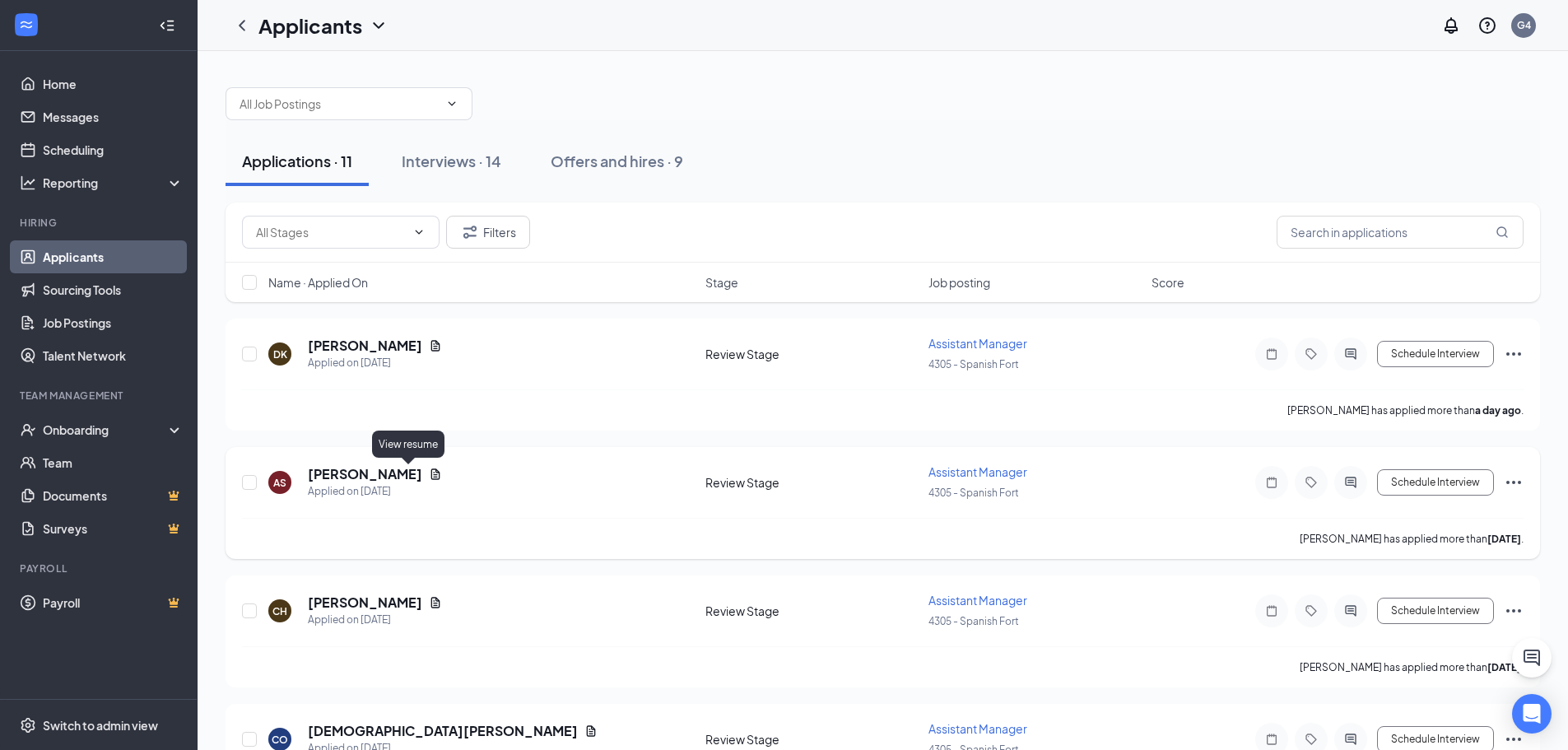
click at [429, 476] on icon "Document" at bounding box center [436, 475] width 14 height 14
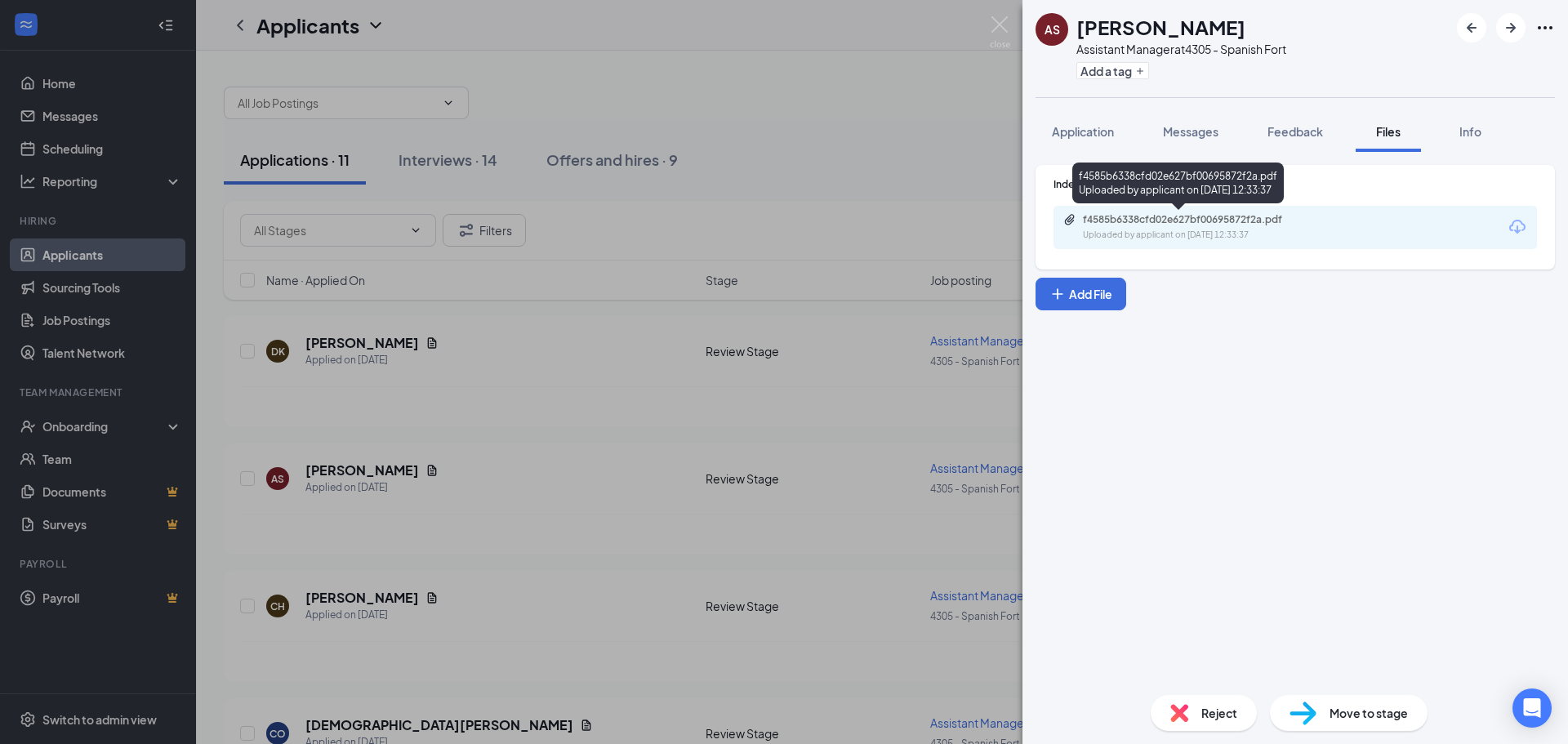
click at [1175, 227] on div "f4585b6338cfd02e627bf00695872f2a.pdf Uploaded by applicant on [DATE] 12:33:37" at bounding box center [1195, 227] width 265 height 29
click at [781, 374] on div "AS [PERSON_NAME] Assistant Manager at 4305 - Spanish Fort Add a tag Application…" at bounding box center [784, 372] width 1568 height 744
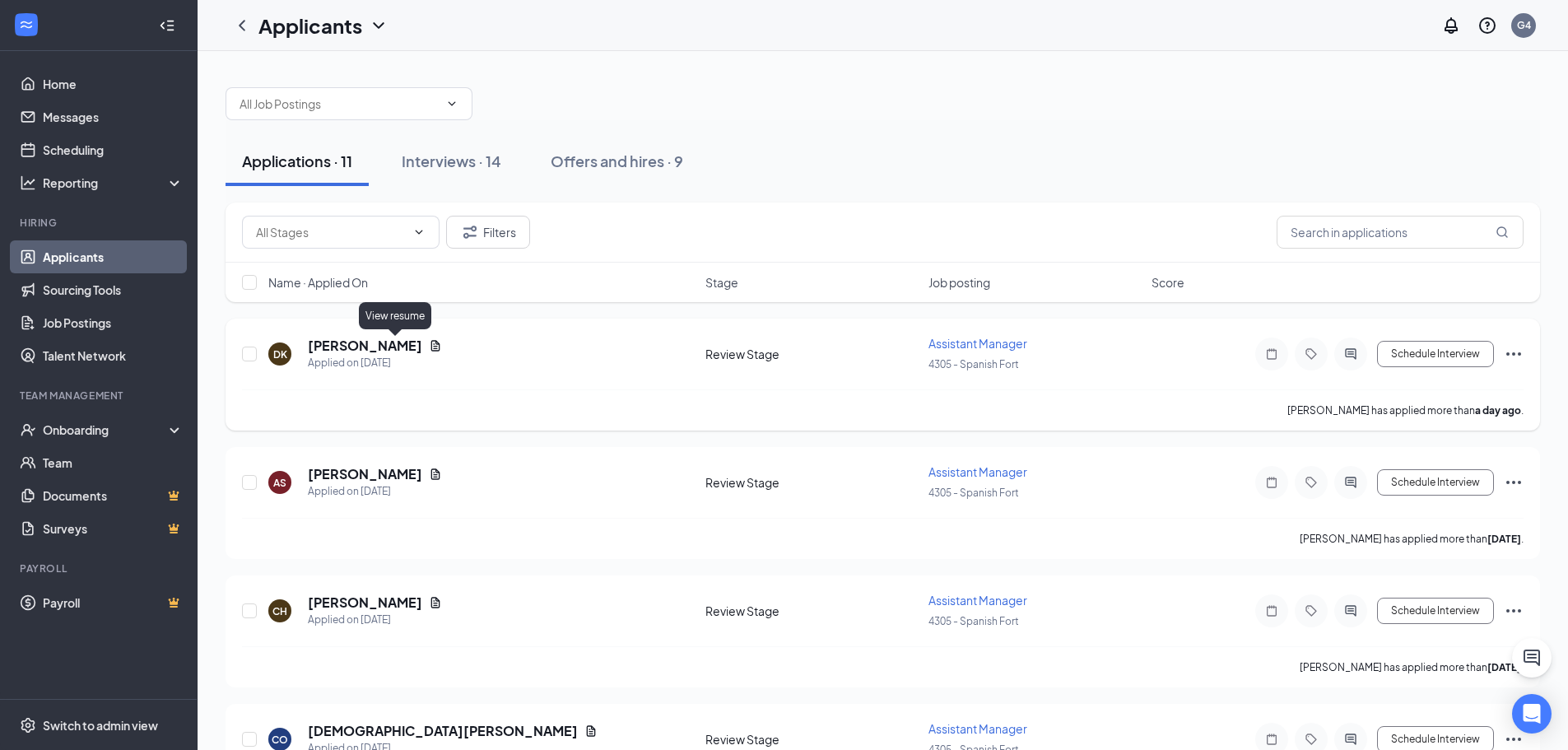
click at [429, 348] on icon "Document" at bounding box center [436, 346] width 14 height 14
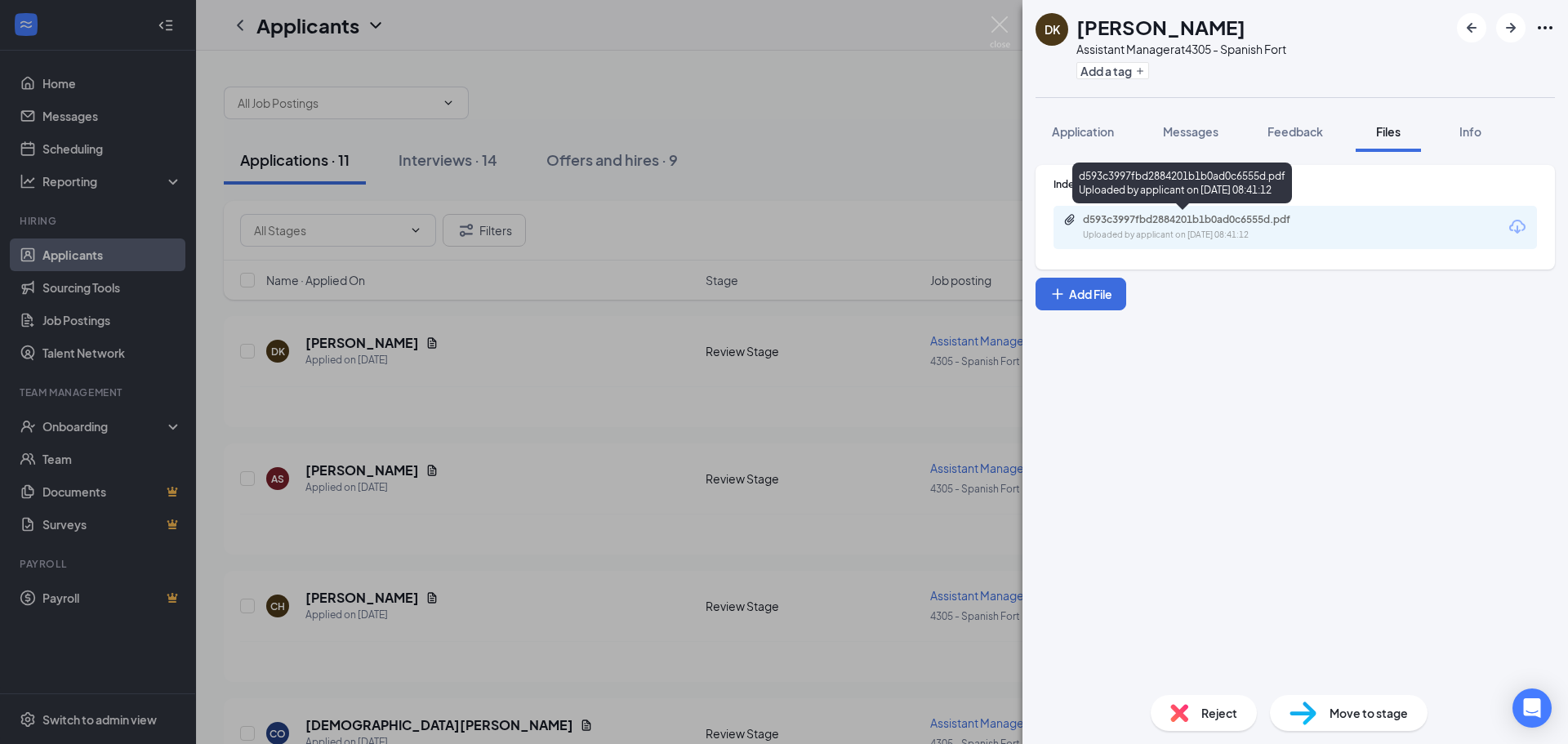
click at [1237, 220] on div "d593c3997fbd2884201b1b0ad0c6555d.pdf" at bounding box center [1196, 220] width 228 height 13
click at [820, 240] on div "DK [PERSON_NAME] Assistant Manager at 4305 - Spanish Fort Add a tag Application…" at bounding box center [784, 372] width 1568 height 744
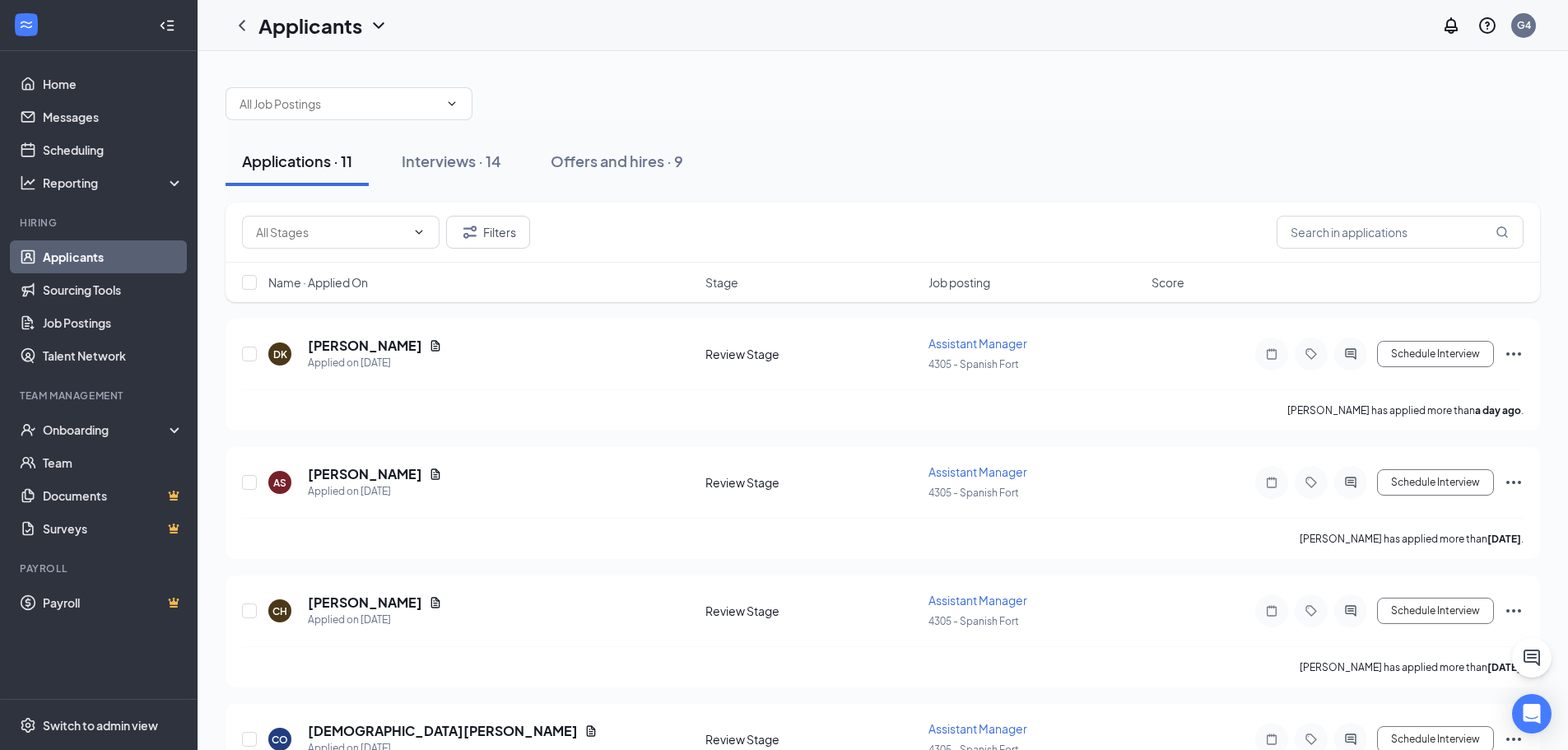
click at [525, 159] on div "Applications · 11 Interviews · 14 Offers and hires · 9" at bounding box center [883, 161] width 1315 height 50
click at [508, 159] on button "Interviews · 14" at bounding box center [451, 161] width 133 height 50
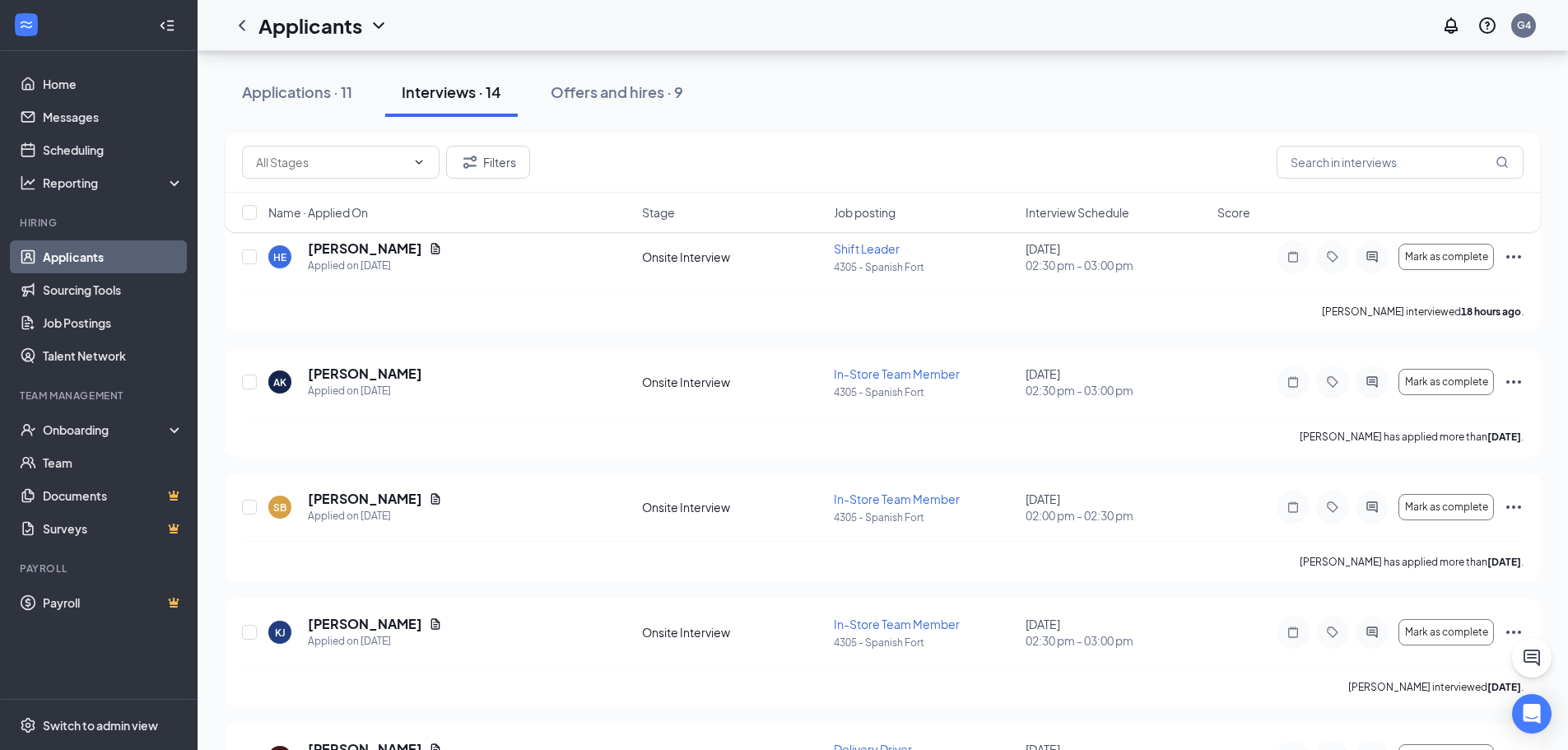
scroll to position [165, 0]
